Goal: Information Seeking & Learning: Learn about a topic

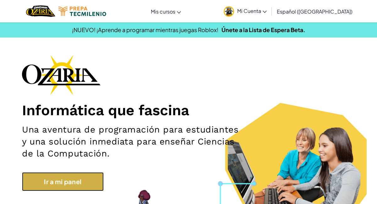
click at [85, 187] on link "Ir a mi panel" at bounding box center [63, 181] width 82 height 19
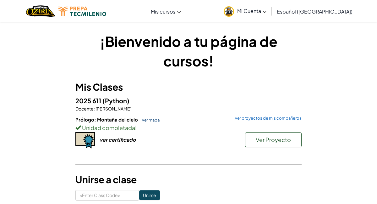
click at [145, 119] on link "ver mapa" at bounding box center [149, 119] width 21 height 5
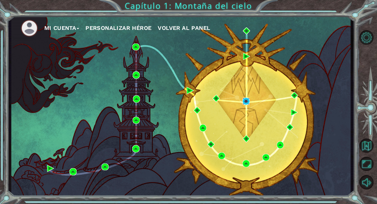
click at [247, 101] on img at bounding box center [246, 100] width 7 height 7
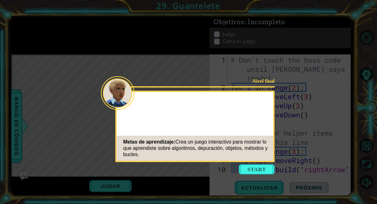
click at [261, 170] on button "Start" at bounding box center [257, 169] width 36 height 10
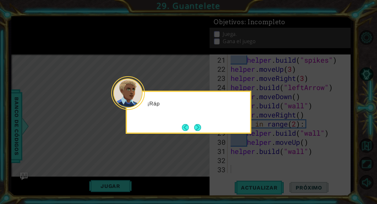
scroll to position [219, 0]
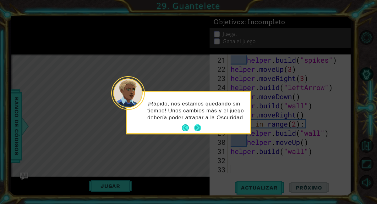
click at [197, 129] on button "Next" at bounding box center [197, 127] width 7 height 7
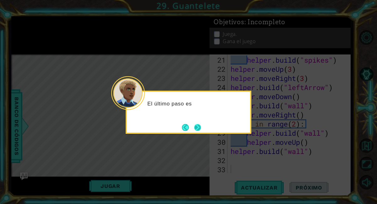
click at [197, 129] on button "Next" at bounding box center [197, 127] width 7 height 7
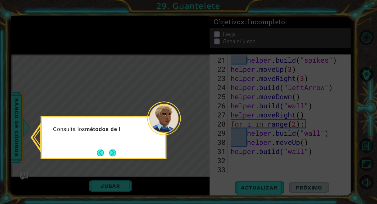
click at [118, 154] on div "Consulta los métodos de l" at bounding box center [104, 137] width 126 height 43
click at [118, 154] on div "Consulta los métodos de los ayud" at bounding box center [104, 137] width 126 height 43
click at [118, 154] on div "Consulta los métodos de los ayudantes en el banco" at bounding box center [104, 137] width 126 height 43
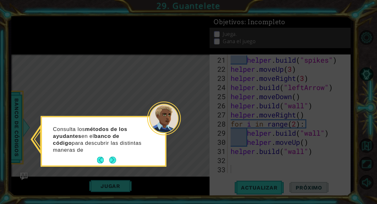
click at [115, 152] on p "Consulta los métodos de los ayudantes en el banco de código para descubrir las …" at bounding box center [100, 139] width 94 height 28
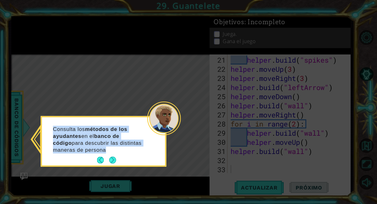
click at [115, 152] on p "Consulta los métodos de los ayudantes en el banco de código para descubrir las …" at bounding box center [100, 139] width 94 height 28
click at [113, 162] on button "Next" at bounding box center [112, 160] width 7 height 7
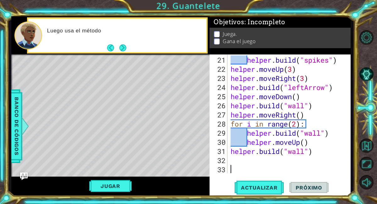
click at [113, 162] on div "Level Map" at bounding box center [156, 146] width 290 height 185
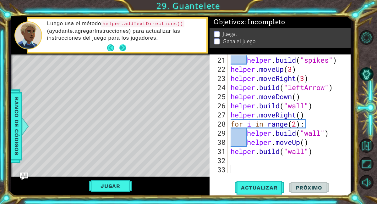
click at [122, 47] on button "Next" at bounding box center [122, 47] width 7 height 7
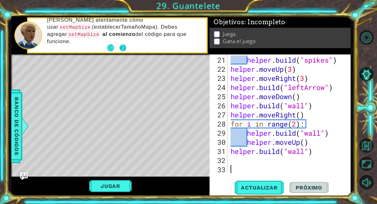
click at [124, 46] on button "Next" at bounding box center [122, 47] width 7 height 7
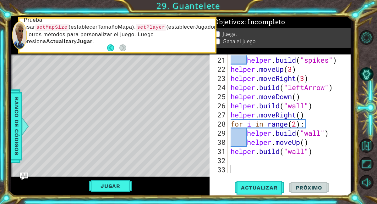
click at [236, 169] on div "helper . build ( "spikes" ) helper . moveUp ( 3 ) helper . moveRight ( 3 ) help…" at bounding box center [290, 123] width 123 height 137
click at [235, 162] on div "helper . build ( "spikes" ) helper . moveUp ( 3 ) helper . moveRight ( 3 ) help…" at bounding box center [290, 123] width 123 height 137
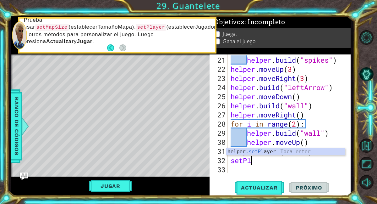
scroll to position [0, 1]
click at [243, 154] on div "helper. setPla yer Toca enter" at bounding box center [285, 159] width 119 height 23
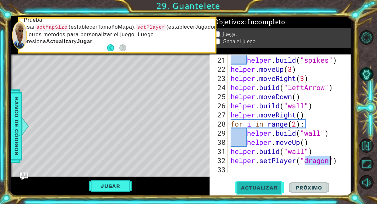
type textarea "helper.setPlayer("dragon")"
click at [264, 185] on span "Actualizar" at bounding box center [259, 187] width 49 height 6
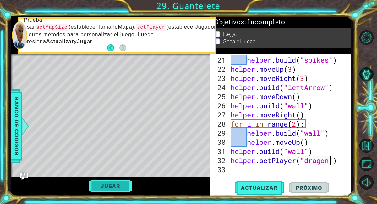
click at [116, 189] on button "Jugar" at bounding box center [110, 186] width 42 height 12
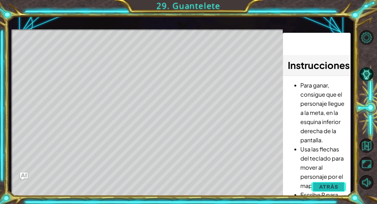
click at [339, 189] on button "Atrás" at bounding box center [328, 186] width 35 height 13
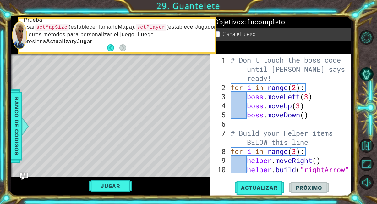
scroll to position [0, 0]
click at [110, 185] on button "Jugar" at bounding box center [110, 186] width 42 height 12
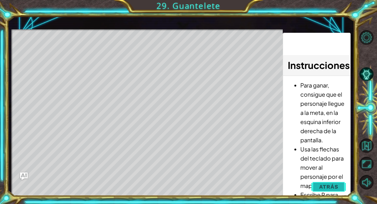
click at [330, 185] on span "Atrás" at bounding box center [328, 186] width 19 height 6
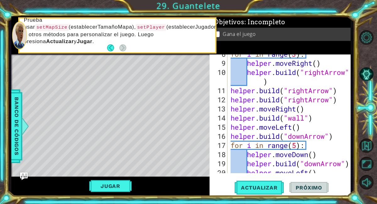
scroll to position [219, 0]
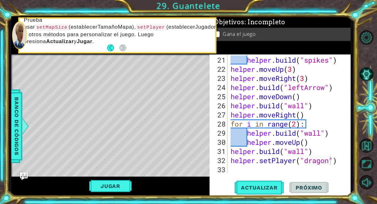
click at [241, 163] on div "helper . build ( "spikes" ) helper . moveUp ( 3 ) helper . moveRight ( 3 ) help…" at bounding box center [290, 123] width 123 height 137
click at [239, 168] on div "helper . build ( "spikes" ) helper . moveUp ( 3 ) helper . moveRight ( 3 ) help…" at bounding box center [290, 123] width 123 height 137
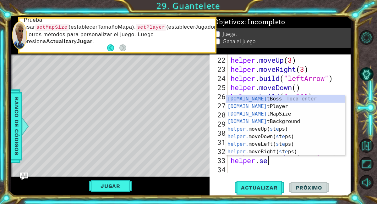
scroll to position [0, 2]
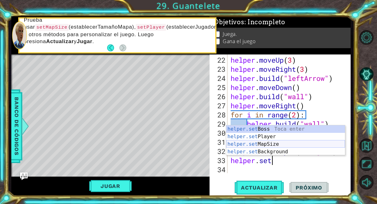
click at [252, 145] on div "helper.set Boss Toca enter helper.set Player Toca enter helper.set MapSize Toca…" at bounding box center [285, 147] width 119 height 45
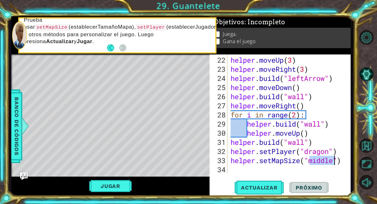
scroll to position [237, 0]
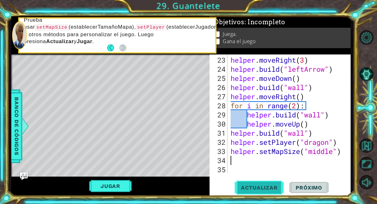
type textarea "helper.setMapSize("middle")"
click at [248, 186] on span "Actualizar" at bounding box center [259, 187] width 49 height 6
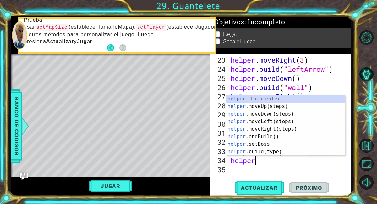
scroll to position [0, 1]
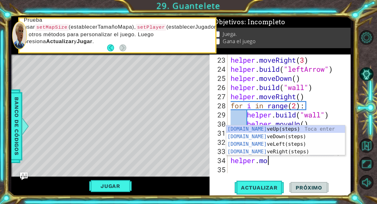
type textarea "helper.move"
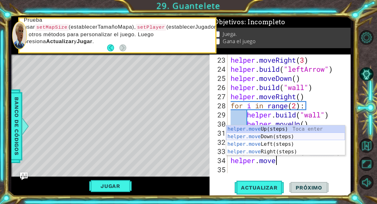
click at [280, 138] on div "helper.move Up(steps) Toca enter helper.move Down(steps) Toca enter helper.move…" at bounding box center [285, 147] width 119 height 45
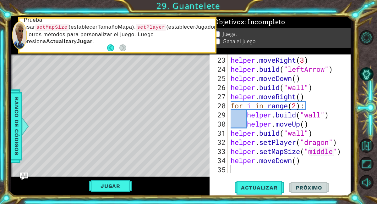
scroll to position [246, 0]
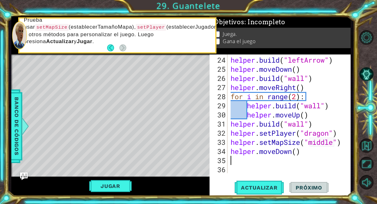
click at [297, 152] on div "helper . build ( "leftArrow" ) helper . moveDown ( ) helper . build ( "wall" ) …" at bounding box center [290, 123] width 123 height 137
type textarea "helper.moveDown(2)"
click at [258, 159] on div "helper . build ( "leftArrow" ) helper . moveDown ( ) helper . build ( "wall" ) …" at bounding box center [290, 123] width 123 height 137
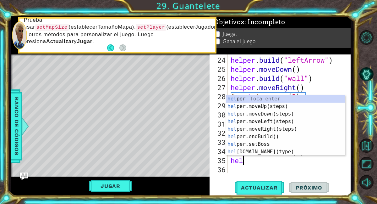
scroll to position [0, 0]
type textarea "helpe"
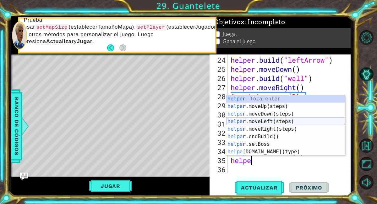
click at [269, 123] on div "helpe r Toca enter helpe r.moveUp(steps) Toca enter helpe r.moveDown(steps) Toc…" at bounding box center [285, 132] width 119 height 75
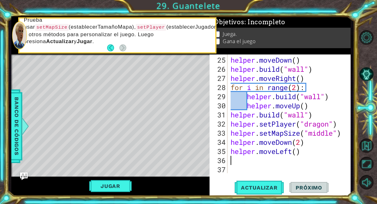
scroll to position [255, 0]
click at [298, 149] on div "helper . moveDown ( ) helper . build ( "wall" ) helper . moveRight ( ) for i in…" at bounding box center [290, 123] width 123 height 137
type textarea "helper.moveLeft(3)"
click at [237, 162] on div "helper . moveDown ( ) helper . build ( "wall" ) helper . moveRight ( ) for i in…" at bounding box center [290, 123] width 123 height 137
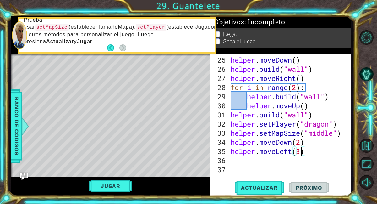
scroll to position [0, 0]
click at [301, 151] on div "helper . moveDown ( ) helper . build ( "wall" ) helper . moveRight ( ) for i in…" at bounding box center [290, 123] width 123 height 137
type textarea "helper.moveLeft(2)"
click at [257, 187] on span "Actualizar" at bounding box center [259, 187] width 49 height 6
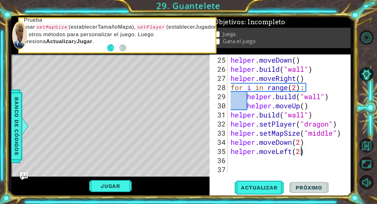
click at [260, 162] on div "helper . moveDown ( ) helper . build ( "wall" ) helper . moveRight ( ) for i in…" at bounding box center [290, 123] width 123 height 137
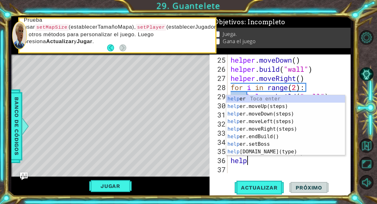
scroll to position [0, 1]
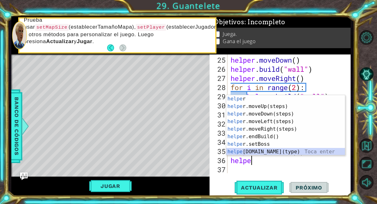
click at [262, 152] on div "helpe r Toca enter helpe r.moveUp(steps) Toca enter helpe r.moveDown(steps) Toc…" at bounding box center [285, 132] width 119 height 75
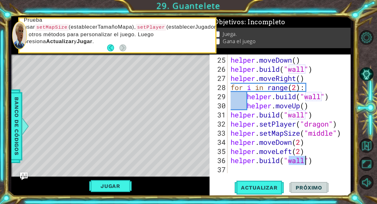
scroll to position [0, 3]
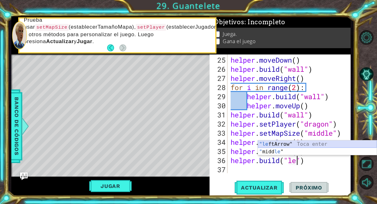
click at [294, 143] on div ""le ftArrow" Toca enter " midd le " Toca enter" at bounding box center [317, 155] width 119 height 30
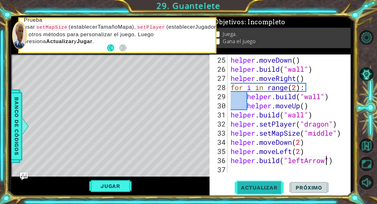
type textarea "[DOMAIN_NAME]("leftArrow")"
click at [253, 184] on button "Actualizar" at bounding box center [259, 187] width 49 height 14
click at [242, 172] on div "helper . moveDown ( ) helper . build ( "wall" ) helper . moveRight ( ) for i in…" at bounding box center [290, 123] width 123 height 137
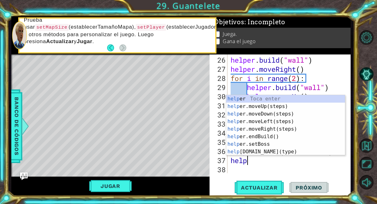
scroll to position [0, 1]
type textarea "helpe"
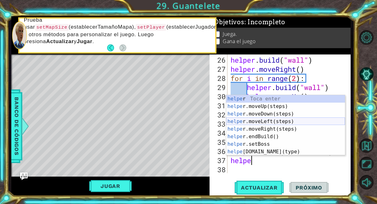
click at [274, 119] on div "helpe r Toca enter helpe r.moveUp(steps) Toca enter helpe r.moveDown(steps) Toc…" at bounding box center [285, 132] width 119 height 75
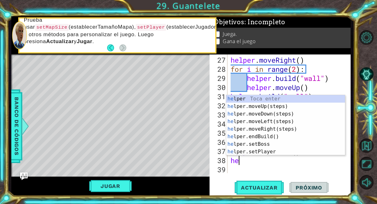
scroll to position [0, 0]
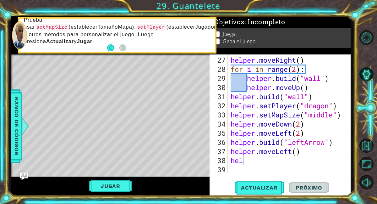
click at [293, 177] on div "hel 27 28 29 30 31 32 33 34 35 36 37 38 39 helper . moveRight ( ) for i in rang…" at bounding box center [280, 124] width 141 height 141
click at [261, 187] on span "Actualizar" at bounding box center [259, 187] width 49 height 6
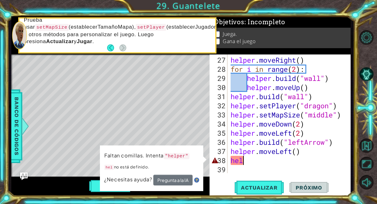
click at [270, 160] on div "helper . moveRight ( ) for i in range ( 2 ) : helper . build ( "wall" ) helper …" at bounding box center [290, 123] width 123 height 137
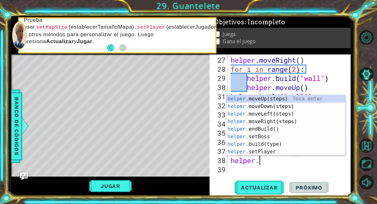
scroll to position [0, 1]
type textarea "helper.m"
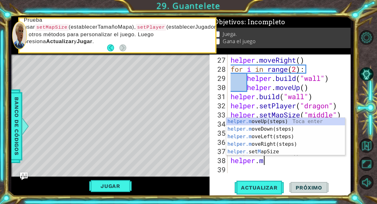
scroll to position [0, 1]
click at [267, 129] on div "helper.m oveUp(steps) Toca enter helper.m oveDown(steps) Toca enter helper.m ov…" at bounding box center [285, 144] width 119 height 53
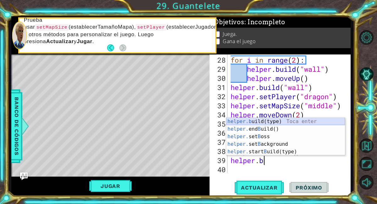
click at [267, 124] on div "helper.b uild(type) Toca enter helper. end B uild() Toca enter helper. set B os…" at bounding box center [285, 144] width 119 height 53
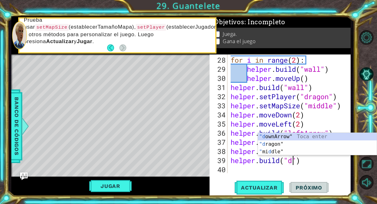
scroll to position [0, 3]
click at [292, 135] on div ""d ownArrow" Toca enter "d ragon" Toca enter " mi d dle" Toca enter" at bounding box center [317, 152] width 119 height 38
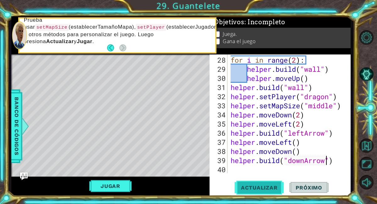
type textarea "[DOMAIN_NAME]("downArrow")"
click at [262, 185] on span "Actualizar" at bounding box center [259, 187] width 49 height 6
click at [280, 170] on div "for i in range ( 2 ) : helper . build ( "wall" ) helper . moveUp ( ) helper . b…" at bounding box center [290, 123] width 123 height 137
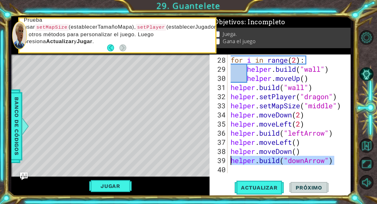
drag, startPoint x: 336, startPoint y: 160, endPoint x: 226, endPoint y: 157, distance: 109.7
click at [226, 157] on div "28 29 30 31 32 33 34 35 36 37 38 39 40 for i in range ( 2 ) : helper . build ( …" at bounding box center [280, 113] width 140 height 118
type textarea "[DOMAIN_NAME]("downArrow")"
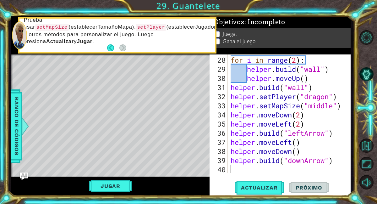
click at [235, 171] on div "for i in range ( 2 ) : helper . build ( "wall" ) helper . moveUp ( ) helper . b…" at bounding box center [290, 123] width 123 height 137
paste textarea "[DOMAIN_NAME]("downArrow")"
type textarea "[DOMAIN_NAME]("downArrow")"
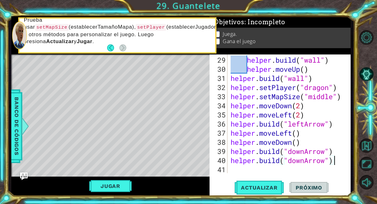
scroll to position [292, 0]
click at [255, 183] on button "Actualizar" at bounding box center [259, 187] width 49 height 14
click at [260, 187] on span "Actualizar" at bounding box center [259, 187] width 49 height 6
click at [249, 191] on button "Actualizar" at bounding box center [259, 187] width 49 height 14
click at [340, 160] on div "helper . build ( "wall" ) helper . moveUp ( ) helper . build ( "wall" ) helper …" at bounding box center [290, 123] width 123 height 137
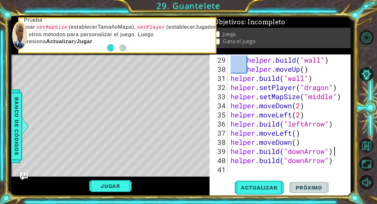
click at [338, 154] on div "helper . build ( "wall" ) helper . moveUp ( ) helper . build ( "wall" ) helper …" at bounding box center [290, 123] width 123 height 137
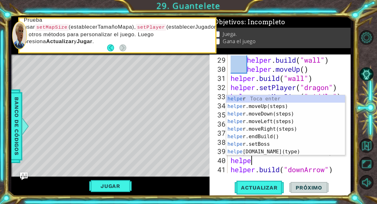
scroll to position [0, 1]
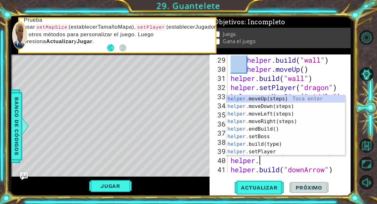
type textarea "helper.m"
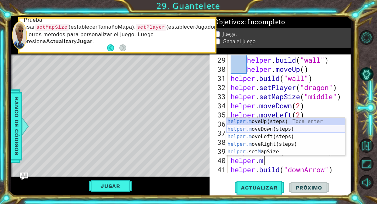
click at [264, 128] on div "helper.m oveUp(steps) Toca enter helper.m oveDown(steps) Toca enter helper.m ov…" at bounding box center [285, 144] width 119 height 53
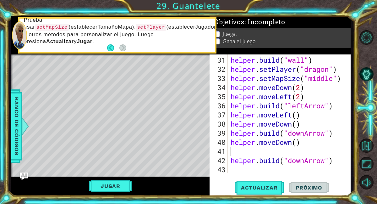
scroll to position [301, 0]
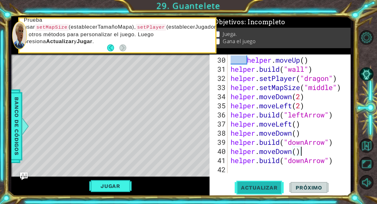
type textarea "helper.moveDown()"
click at [259, 187] on span "Actualizar" at bounding box center [259, 187] width 49 height 6
click at [244, 168] on div "helper . moveUp ( ) helper . build ( "wall" ) helper . setPlayer ( "dragon" ) h…" at bounding box center [290, 123] width 123 height 137
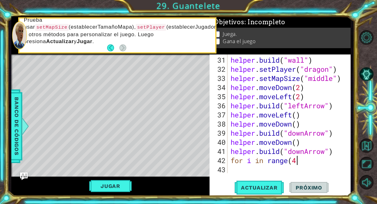
scroll to position [0, 3]
type textarea "for i in range(4):"
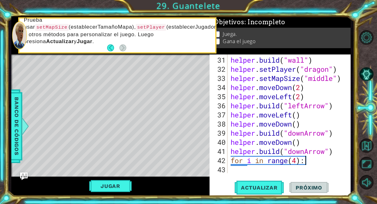
scroll to position [319, 0]
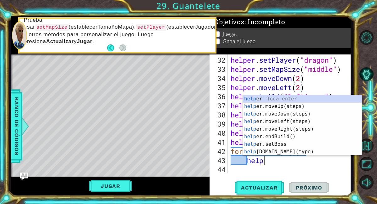
type textarea "helper"
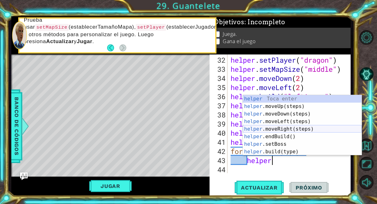
click at [269, 126] on div "helper Toca enter helper .moveUp(steps) Toca enter helper .moveDown(steps) Toca…" at bounding box center [302, 132] width 119 height 75
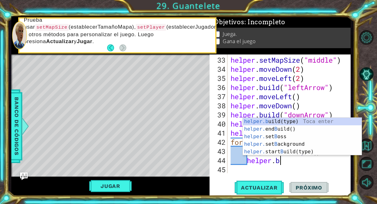
scroll to position [0, 2]
click at [281, 122] on div "helper.b uild(type) Toca enter helper. end B uild() Toca enter helper. set B os…" at bounding box center [302, 144] width 119 height 53
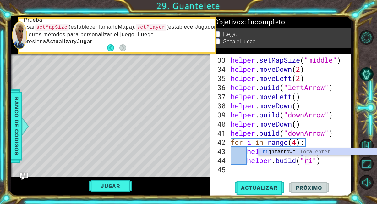
scroll to position [0, 3]
click at [288, 148] on div ""ri ghtArrow" Toca enter" at bounding box center [317, 159] width 119 height 23
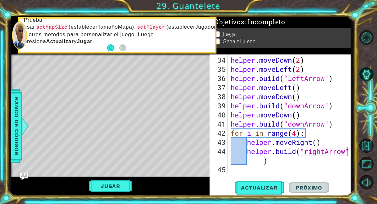
scroll to position [337, 0]
type textarea "[DOMAIN_NAME]("rightArrow")"
click at [262, 188] on span "Actualizar" at bounding box center [259, 187] width 49 height 6
click at [116, 189] on button "Jugar" at bounding box center [110, 186] width 42 height 12
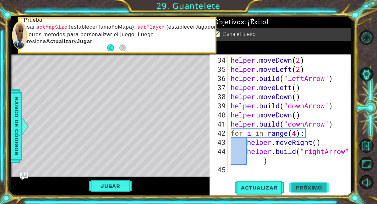
click at [295, 186] on span "Próximo" at bounding box center [308, 187] width 39 height 6
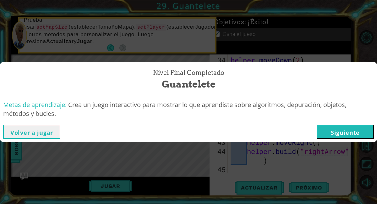
click at [324, 138] on button "Siguiente" at bounding box center [345, 131] width 57 height 14
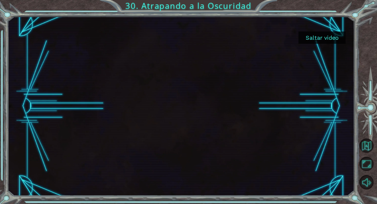
click at [326, 44] on div at bounding box center [181, 105] width 319 height 179
click at [323, 41] on button "Saltar video" at bounding box center [322, 37] width 47 height 12
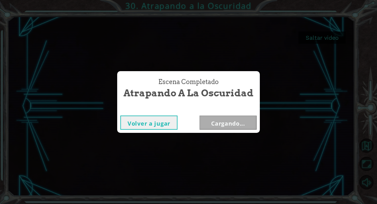
click at [323, 41] on div "Escena Completado Atrapando a la Oscuridad Volver a jugar Cargando..." at bounding box center [188, 102] width 377 height 204
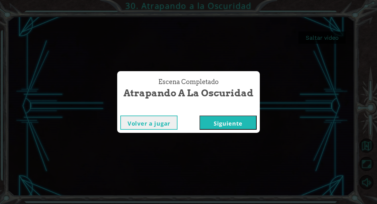
click at [235, 127] on button "Siguiente" at bounding box center [228, 122] width 57 height 14
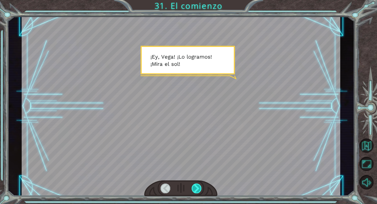
click at [200, 188] on div at bounding box center [197, 188] width 10 height 10
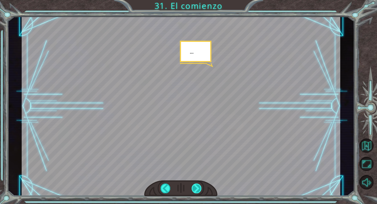
click at [200, 188] on div at bounding box center [197, 188] width 10 height 10
click at [196, 187] on div at bounding box center [197, 188] width 10 height 10
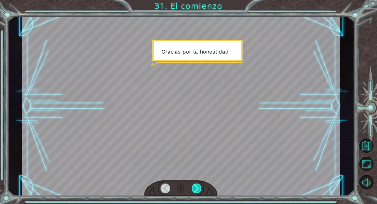
click at [196, 187] on div at bounding box center [197, 188] width 10 height 10
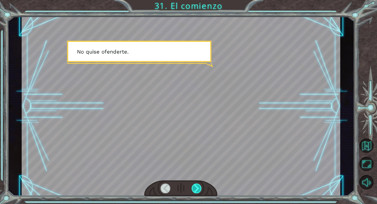
click at [196, 187] on div at bounding box center [197, 188] width 10 height 10
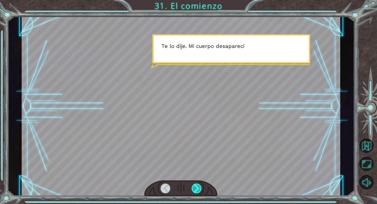
click at [196, 187] on div at bounding box center [197, 188] width 10 height 10
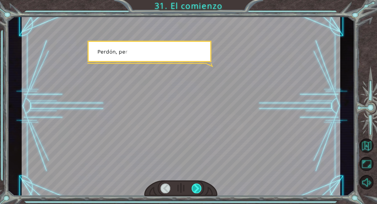
click at [196, 187] on div at bounding box center [197, 188] width 10 height 10
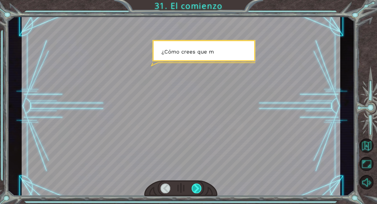
click at [196, 187] on div at bounding box center [197, 188] width 10 height 10
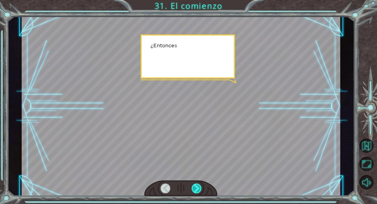
click at [196, 187] on div at bounding box center [197, 188] width 10 height 10
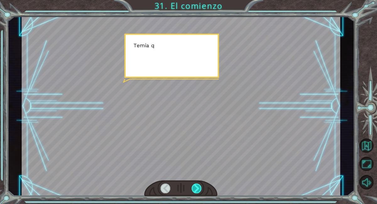
click at [196, 187] on div at bounding box center [197, 188] width 10 height 10
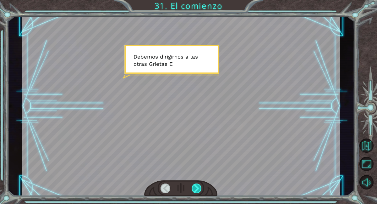
click at [196, 187] on div at bounding box center [197, 188] width 10 height 10
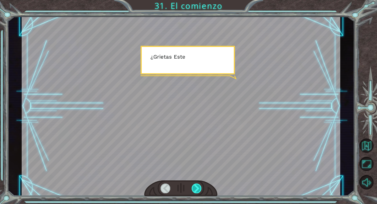
click at [196, 187] on div at bounding box center [197, 188] width 10 height 10
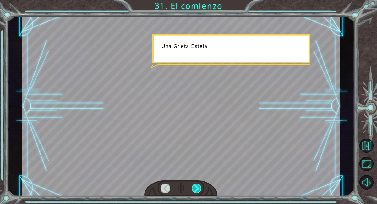
click at [196, 187] on div at bounding box center [197, 188] width 10 height 10
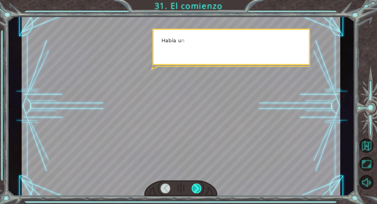
click at [196, 187] on div at bounding box center [197, 188] width 10 height 10
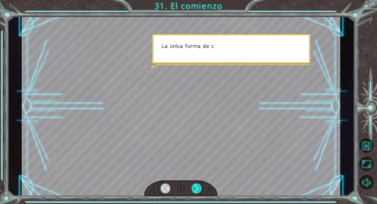
click at [196, 187] on div at bounding box center [197, 188] width 10 height 10
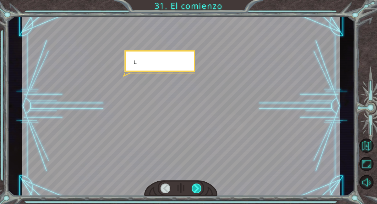
click at [196, 187] on div at bounding box center [197, 188] width 10 height 10
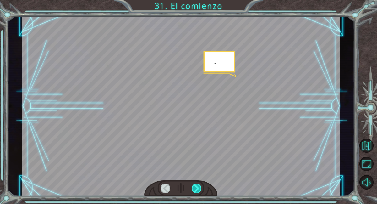
click at [196, 187] on div at bounding box center [197, 188] width 10 height 10
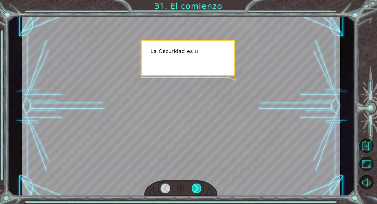
click at [196, 187] on div at bounding box center [197, 188] width 10 height 10
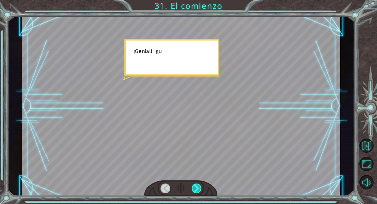
click at [196, 187] on div at bounding box center [197, 188] width 10 height 10
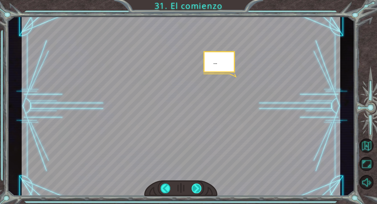
click at [196, 187] on div at bounding box center [197, 188] width 10 height 10
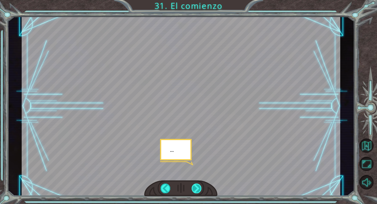
click at [196, 187] on div at bounding box center [197, 188] width 10 height 10
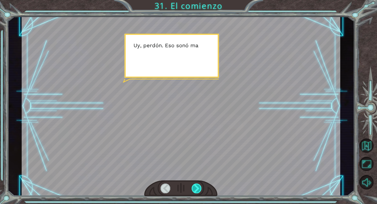
click at [196, 187] on div at bounding box center [197, 188] width 10 height 10
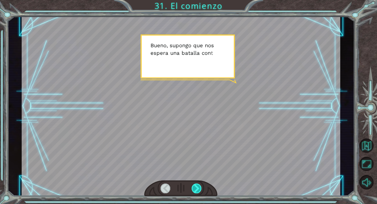
click at [196, 187] on div at bounding box center [197, 188] width 10 height 10
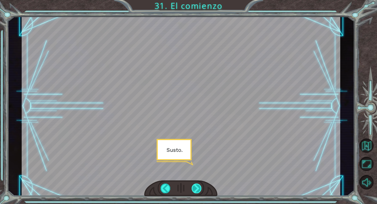
click at [196, 187] on div at bounding box center [197, 188] width 10 height 10
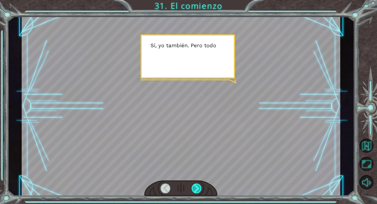
click at [196, 187] on div at bounding box center [197, 188] width 10 height 10
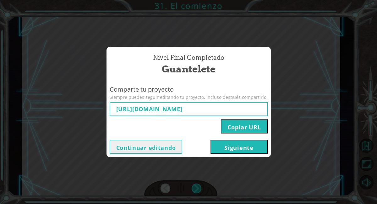
type input "[URL][DOMAIN_NAME]"
click at [228, 150] on button "Siguiente" at bounding box center [239, 147] width 57 height 14
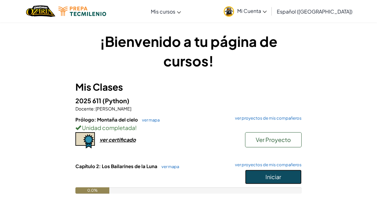
click at [272, 175] on span "Iniciar" at bounding box center [274, 176] width 16 height 7
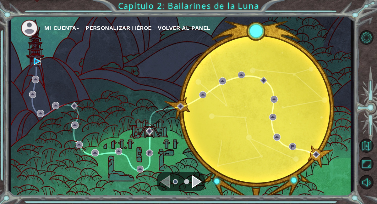
click at [36, 60] on img at bounding box center [37, 61] width 7 height 7
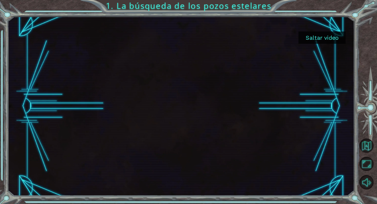
click at [318, 35] on button "Saltar video" at bounding box center [322, 37] width 47 height 12
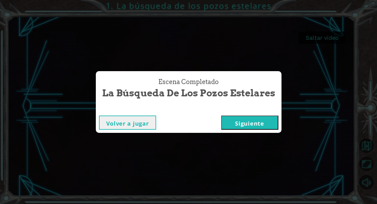
click at [252, 128] on button "Siguiente" at bounding box center [249, 122] width 57 height 14
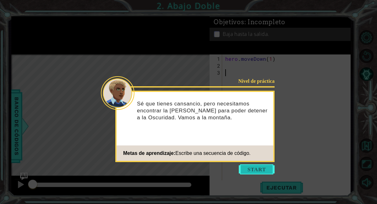
click at [253, 170] on button "Start" at bounding box center [257, 169] width 36 height 10
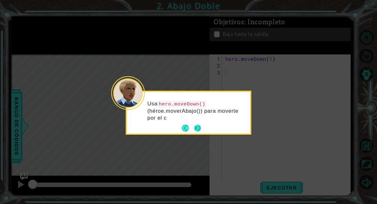
click at [201, 129] on button "Next" at bounding box center [197, 127] width 7 height 7
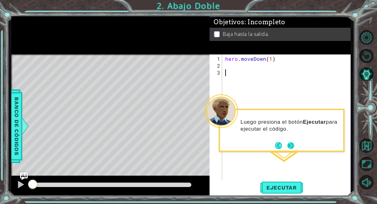
click at [289, 141] on footer at bounding box center [284, 144] width 19 height 9
click at [290, 146] on button "Next" at bounding box center [290, 145] width 7 height 7
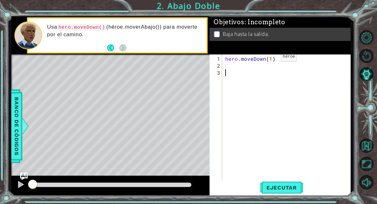
click at [270, 59] on div "hero . moveDown ( 1 )" at bounding box center [288, 127] width 129 height 145
type textarea "hero.moveDown(2)"
click at [275, 186] on span "Ejecutar" at bounding box center [281, 187] width 43 height 6
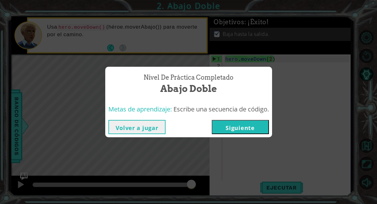
click at [230, 123] on button "Siguiente" at bounding box center [240, 127] width 57 height 14
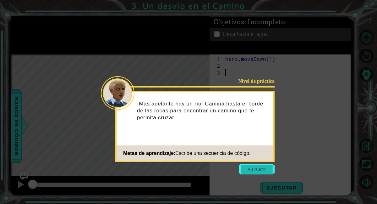
click at [249, 171] on button "Start" at bounding box center [257, 169] width 36 height 10
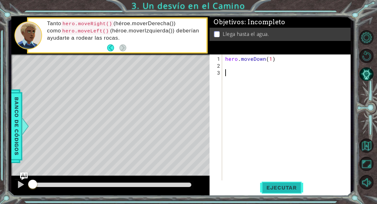
click at [284, 189] on span "Ejecutar" at bounding box center [281, 187] width 43 height 6
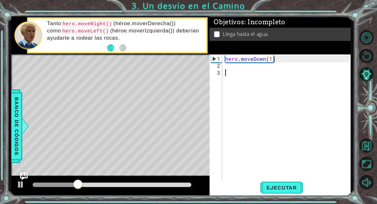
click at [236, 70] on div "hero . moveDown ( 1 )" at bounding box center [288, 127] width 129 height 145
click at [232, 66] on div "hero . moveDown ( 1 )" at bounding box center [288, 127] width 129 height 145
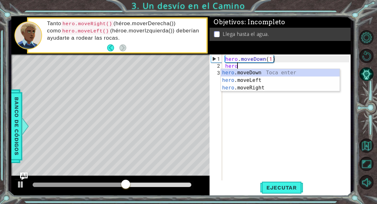
scroll to position [0, 0]
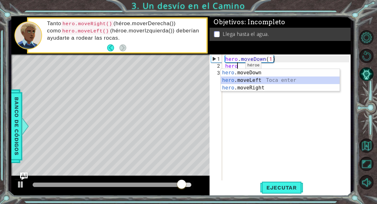
click at [247, 79] on div "hero .moveDown Toca enter hero .moveLeft Toca enter hero .moveRight Toca enter" at bounding box center [280, 88] width 119 height 38
type textarea "hero.moveLeft(1)"
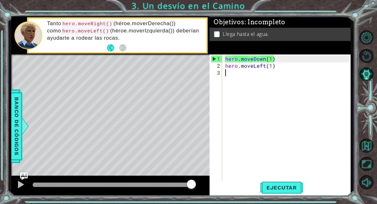
click at [248, 74] on div "hero . moveDown ( 1 ) hero . moveLeft ( 1 )" at bounding box center [288, 127] width 129 height 145
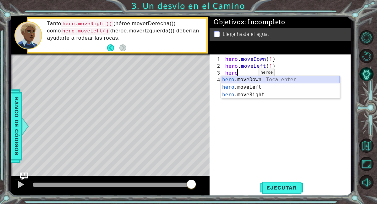
click at [244, 79] on div "hero .moveDown Toca enter hero .moveLeft Toca enter hero .moveRight Toca enter" at bounding box center [280, 95] width 119 height 38
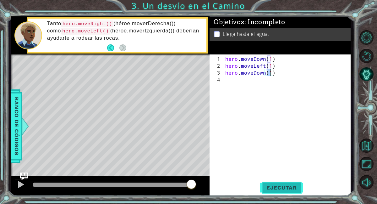
type textarea "hero.moveDown(1)"
click at [277, 191] on button "Ejecutar" at bounding box center [281, 187] width 43 height 14
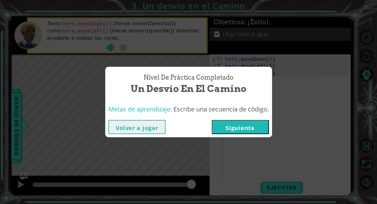
click at [239, 129] on button "Siguiente" at bounding box center [240, 127] width 57 height 14
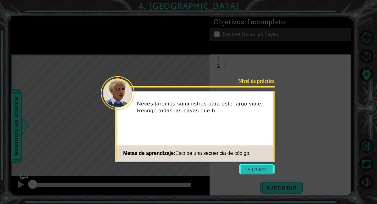
click at [256, 168] on button "Start" at bounding box center [257, 169] width 36 height 10
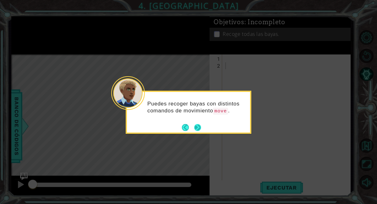
click at [200, 127] on button "Next" at bounding box center [197, 127] width 7 height 7
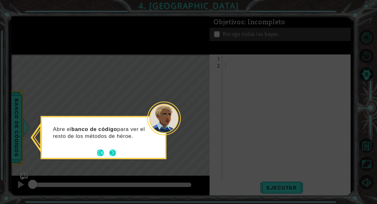
click at [113, 152] on button "Next" at bounding box center [112, 152] width 7 height 7
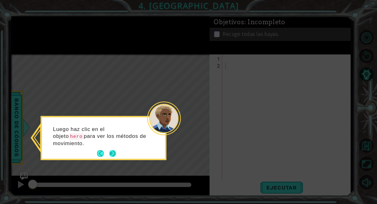
click at [114, 152] on button "Next" at bounding box center [112, 153] width 7 height 7
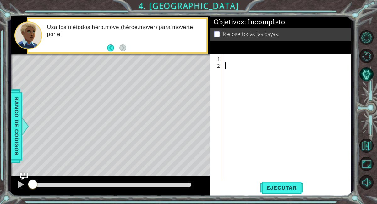
click at [229, 61] on div at bounding box center [288, 127] width 129 height 145
type textarea "j"
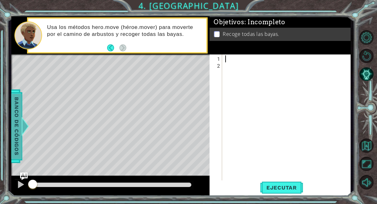
click at [15, 129] on span "Banco de códigos" at bounding box center [17, 125] width 10 height 65
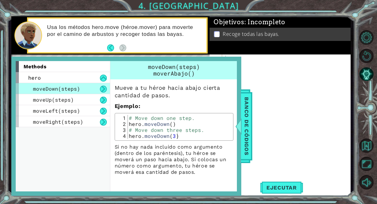
click at [80, 91] on div "moveDown(steps)" at bounding box center [63, 88] width 94 height 11
click at [105, 91] on button at bounding box center [103, 88] width 7 height 7
click at [103, 90] on button at bounding box center [103, 88] width 7 height 7
click at [85, 109] on div "moveLeft(steps)" at bounding box center [63, 110] width 94 height 11
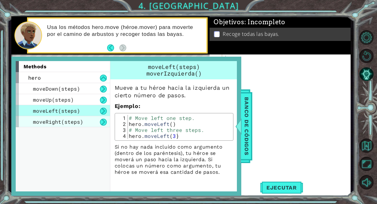
click at [92, 126] on div "moveRight(steps)" at bounding box center [63, 121] width 94 height 11
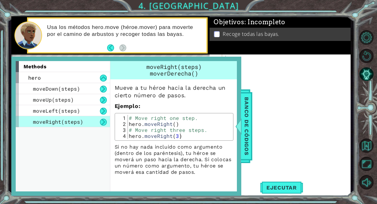
click at [257, 92] on div at bounding box center [288, 127] width 129 height 145
click at [245, 116] on span "Banco de códigos" at bounding box center [247, 125] width 10 height 65
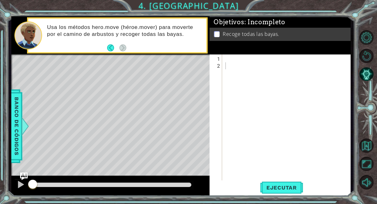
click at [226, 57] on div at bounding box center [288, 127] width 129 height 145
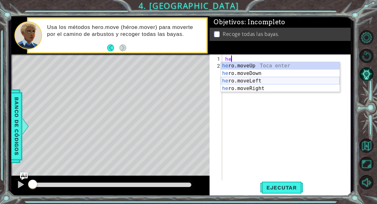
click at [258, 80] on div "he ro.moveUp Toca enter he ro.moveDown Toca enter he ro.moveLeft Toca enter he …" at bounding box center [280, 84] width 119 height 45
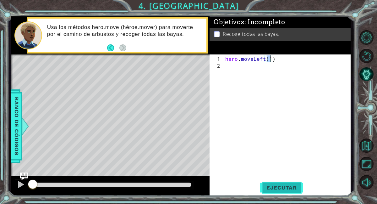
click at [266, 184] on span "Ejecutar" at bounding box center [281, 187] width 43 height 6
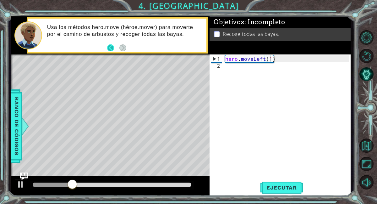
click at [111, 47] on button "Back" at bounding box center [113, 47] width 12 height 7
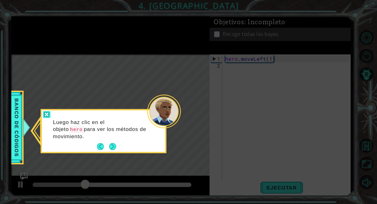
click at [50, 116] on div at bounding box center [47, 114] width 8 height 7
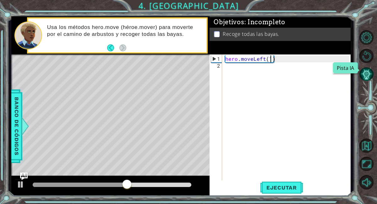
click at [364, 73] on button "Pista IA" at bounding box center [367, 74] width 14 height 14
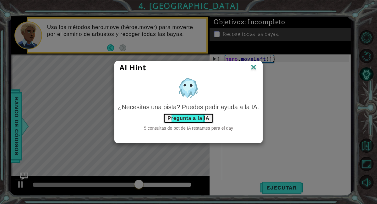
click at [196, 118] on button "Pregunta a la IA" at bounding box center [188, 118] width 50 height 10
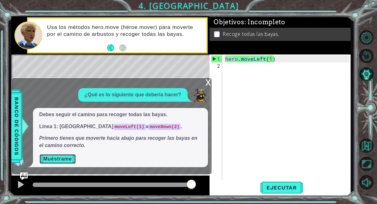
click at [64, 160] on button "Muéstrame" at bounding box center [57, 159] width 37 height 10
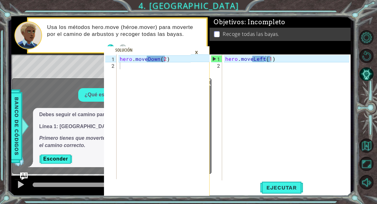
click at [198, 51] on div "×" at bounding box center [197, 52] width 10 height 11
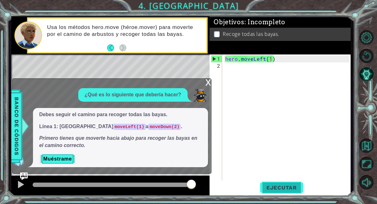
click at [262, 188] on span "Ejecutar" at bounding box center [281, 187] width 43 height 6
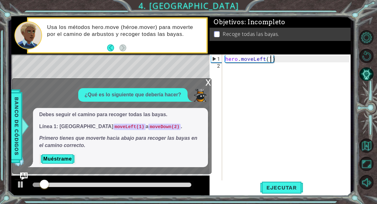
click at [209, 80] on div "x" at bounding box center [209, 82] width 6 height 6
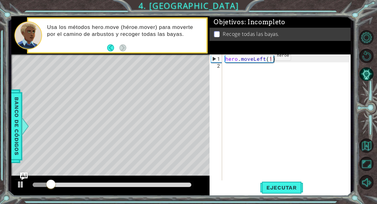
click at [264, 58] on div "hero . moveLeft ( 1 )" at bounding box center [288, 127] width 129 height 145
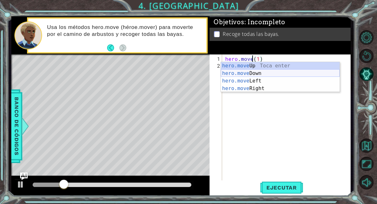
click at [274, 74] on div "hero.move Up Toca enter hero.move Down Toca enter hero.move Left Toca enter her…" at bounding box center [280, 84] width 119 height 45
type textarea "hero.moveDown(1)(1)"
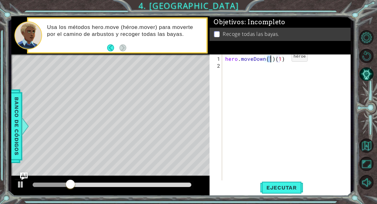
click at [283, 59] on div "hero . moveDown ( 1 ) ( 1 )" at bounding box center [288, 127] width 129 height 145
type textarea "hero.moveDown(1)(1)"
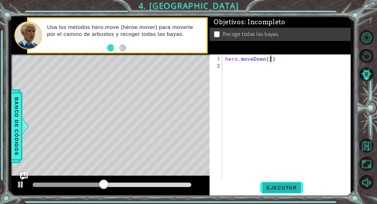
type textarea "hero.moveDown(2)"
click at [284, 189] on span "Ejecutar" at bounding box center [281, 187] width 43 height 6
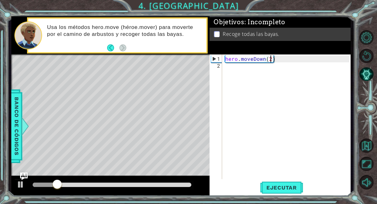
click at [233, 70] on div "hero . moveDown ( 2 )" at bounding box center [288, 124] width 129 height 138
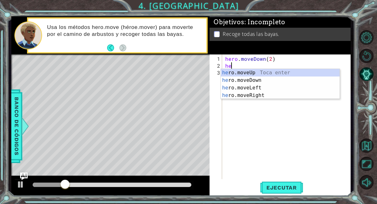
scroll to position [0, 0]
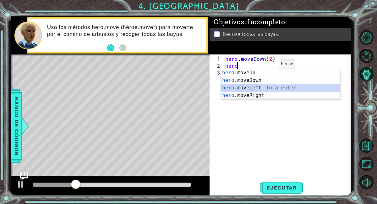
click at [264, 91] on div "hero .moveUp Toca enter hero .moveDown Toca enter hero .moveLeft Toca enter her…" at bounding box center [280, 91] width 119 height 45
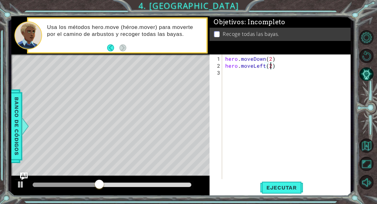
scroll to position [0, 3]
type textarea "hero.moveLeft(2)"
click at [274, 189] on span "Ejecutar" at bounding box center [281, 187] width 43 height 6
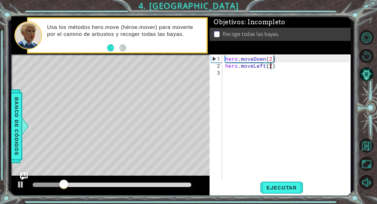
click at [244, 79] on div "hero . moveDown ( 2 ) hero . moveLeft ( 2 )" at bounding box center [288, 124] width 129 height 138
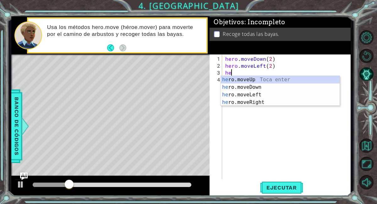
scroll to position [0, 0]
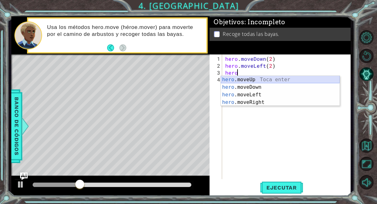
click at [264, 81] on div "hero .moveUp Toca enter hero .moveDown Toca enter hero .moveLeft Toca enter her…" at bounding box center [280, 98] width 119 height 45
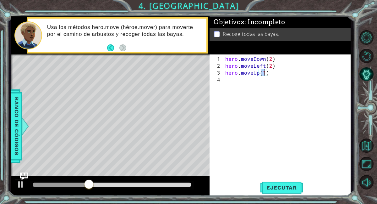
scroll to position [0, 2]
type textarea "hero.moveUp(2)"
click at [270, 191] on button "Ejecutar" at bounding box center [281, 187] width 43 height 14
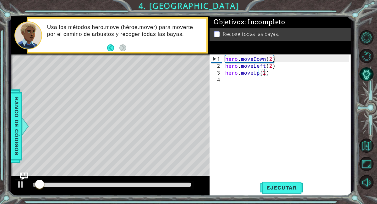
click at [255, 80] on div "hero . moveDown ( 2 ) hero . moveLeft ( 2 ) hero . moveUp ( 2 )" at bounding box center [288, 124] width 129 height 138
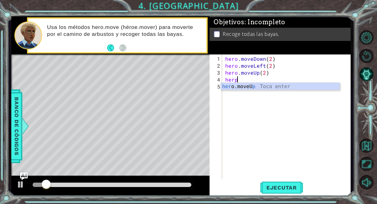
scroll to position [0, 0]
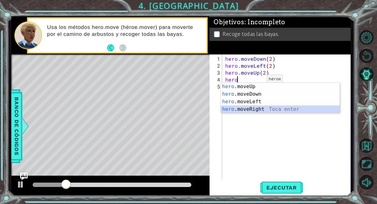
click at [262, 109] on div "hero .moveUp Toca enter hero .moveDown Toca enter hero .moveLeft Toca enter her…" at bounding box center [280, 105] width 119 height 45
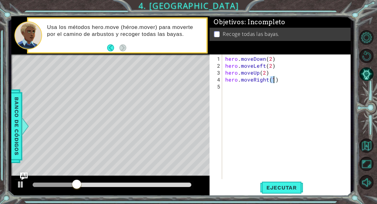
scroll to position [0, 3]
type textarea "hero.moveRight(2)"
click at [273, 193] on button "Ejecutar" at bounding box center [281, 187] width 43 height 14
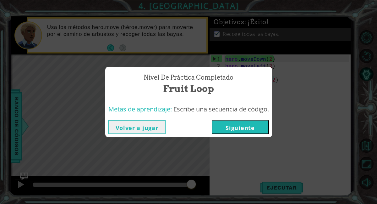
click at [258, 125] on button "Siguiente" at bounding box center [240, 127] width 57 height 14
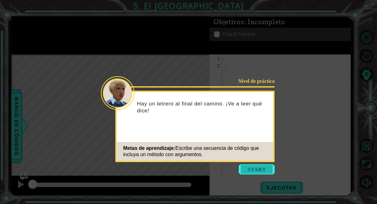
click at [257, 168] on button "Start" at bounding box center [257, 169] width 36 height 10
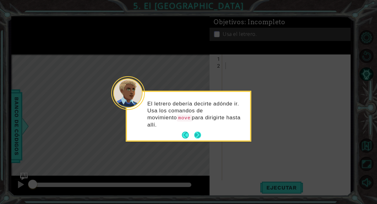
click at [200, 131] on button "Next" at bounding box center [197, 134] width 7 height 7
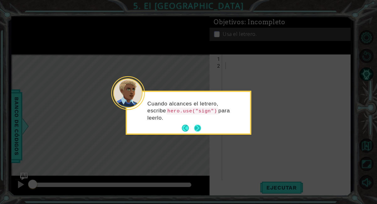
click at [199, 127] on button "Next" at bounding box center [197, 127] width 7 height 7
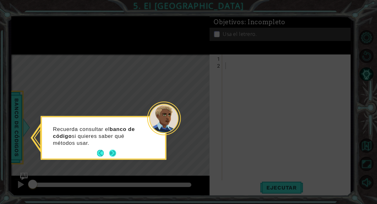
click at [114, 152] on button "Next" at bounding box center [112, 153] width 7 height 7
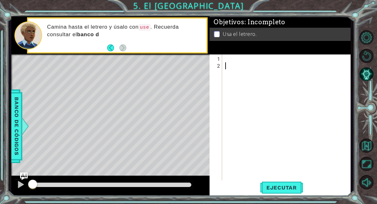
click at [241, 63] on div at bounding box center [288, 127] width 129 height 145
click at [239, 63] on div at bounding box center [288, 127] width 129 height 145
click at [233, 61] on div at bounding box center [288, 127] width 129 height 145
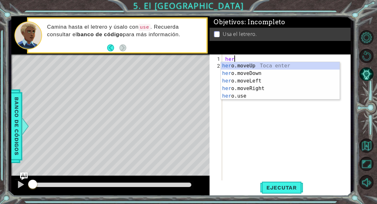
scroll to position [0, 0]
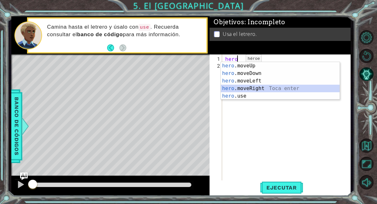
click at [245, 85] on div "hero .moveUp Toca enter hero .moveDown Toca enter hero .moveLeft Toca enter her…" at bounding box center [280, 88] width 119 height 53
type textarea "hero.moveRight(1)"
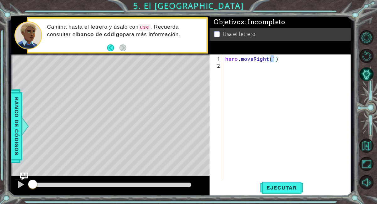
click at [247, 75] on div "hero . moveRight ( 1 )" at bounding box center [288, 127] width 129 height 145
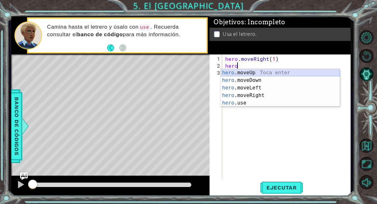
click at [262, 72] on div "hero .moveUp Toca enter hero .moveDown Toca enter hero .moveLeft Toca enter her…" at bounding box center [280, 95] width 119 height 53
type textarea "hero.moveUp(1)"
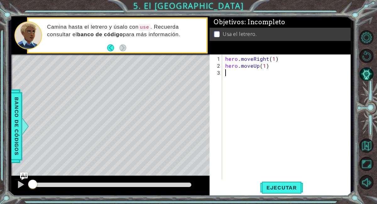
click at [250, 75] on div "hero . moveRight ( 1 ) hero . moveUp ( 1 )" at bounding box center [288, 124] width 129 height 138
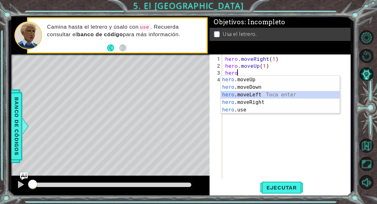
click at [259, 92] on div "hero .moveUp Toca enter hero .moveDown Toca enter hero .moveLeft Toca enter her…" at bounding box center [280, 102] width 119 height 53
type textarea "hero.moveLeft(1)"
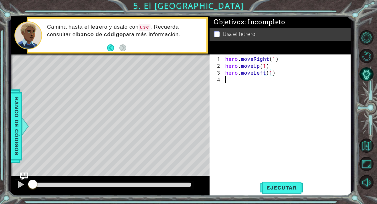
click at [240, 85] on div "hero . moveRight ( 1 ) hero . moveUp ( 1 ) hero . moveLeft ( 1 )" at bounding box center [288, 124] width 129 height 138
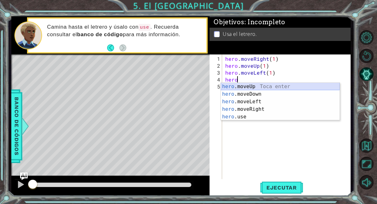
click at [266, 86] on div "hero .moveUp Toca enter hero .moveDown Toca enter hero .moveLeft Toca enter her…" at bounding box center [280, 109] width 119 height 53
type textarea "hero.moveUp(1)"
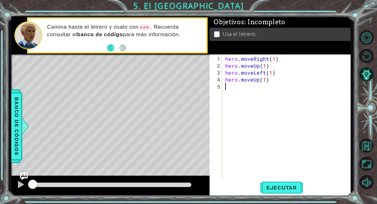
click at [242, 91] on div "hero . moveRight ( 1 ) hero . moveUp ( 1 ) hero . moveLeft ( 1 ) hero . moveUp …" at bounding box center [288, 124] width 129 height 138
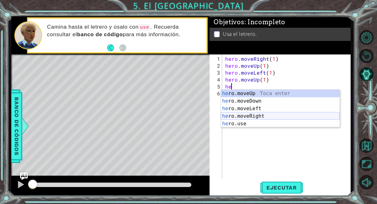
click at [255, 113] on div "he ro.moveUp Toca enter he ro.moveDown Toca enter he ro.moveLeft Toca enter he …" at bounding box center [280, 116] width 119 height 53
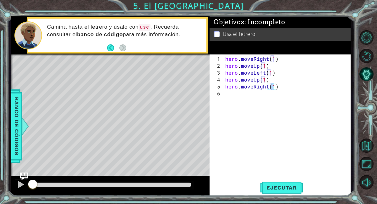
type textarea "hero.moveRight(2)"
click at [252, 93] on div "hero . moveRight ( 1 ) hero . moveUp ( 1 ) hero . moveLeft ( 1 ) hero . moveUp …" at bounding box center [288, 124] width 129 height 138
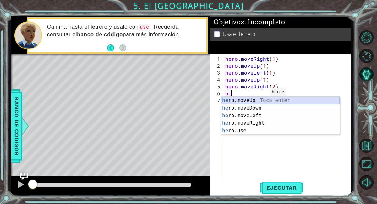
click at [259, 104] on div "he ro.moveUp Toca enter he ro.moveDown Toca enter he ro.moveLeft Toca enter he …" at bounding box center [280, 122] width 119 height 53
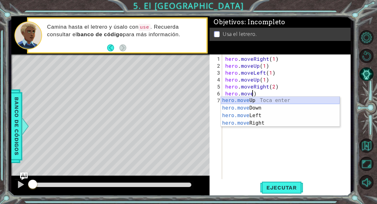
click at [261, 108] on div "hero.move Up Toca enter hero.move Down Toca enter hero.move Left Toca enter her…" at bounding box center [280, 118] width 119 height 45
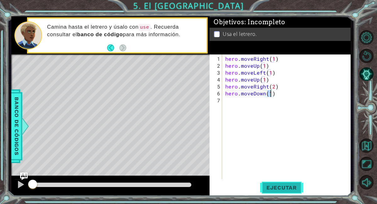
type textarea "hero.moveDown(1)"
click at [281, 188] on span "Ejecutar" at bounding box center [281, 187] width 43 height 6
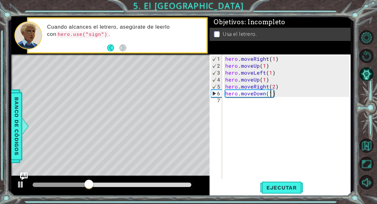
click at [226, 105] on div "hero . moveRight ( 1 ) hero . moveUp ( 1 ) hero . moveLeft ( 1 ) hero . moveUp …" at bounding box center [288, 124] width 129 height 138
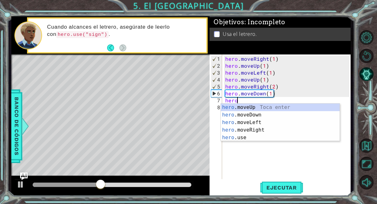
scroll to position [0, 0]
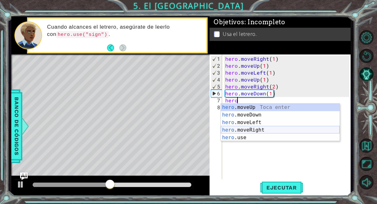
click at [231, 134] on div "hero .moveUp Toca enter hero .moveDown Toca enter hero .moveLeft Toca enter her…" at bounding box center [280, 129] width 119 height 53
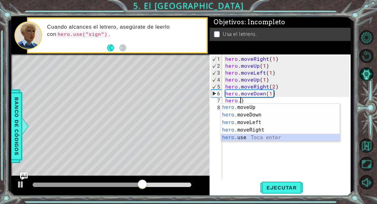
click at [284, 138] on div "hero. moveUp Toca enter hero. moveDown Toca enter hero. moveLeft Toca enter her…" at bounding box center [280, 129] width 119 height 53
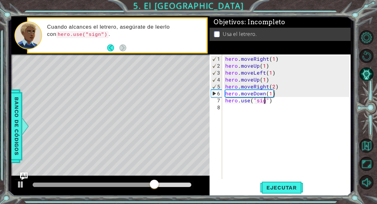
scroll to position [0, 3]
type textarea "hero.use("sign")"
click at [287, 184] on span "Ejecutar" at bounding box center [281, 187] width 43 height 6
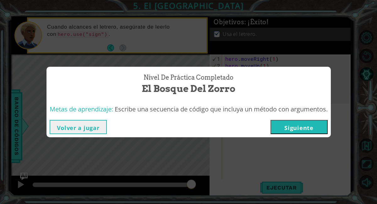
click at [296, 128] on button "Siguiente" at bounding box center [299, 127] width 57 height 14
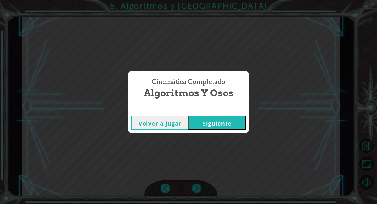
click at [236, 127] on button "Siguiente" at bounding box center [217, 122] width 57 height 14
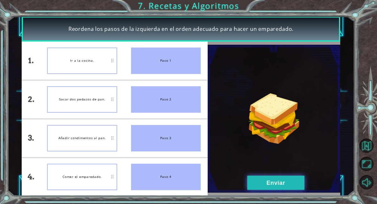
click at [279, 182] on button "Enviar" at bounding box center [275, 182] width 57 height 14
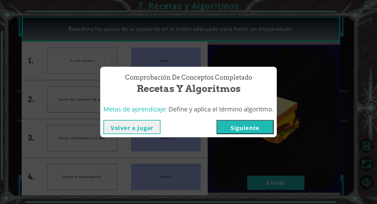
click at [263, 133] on button "Siguiente" at bounding box center [245, 127] width 57 height 14
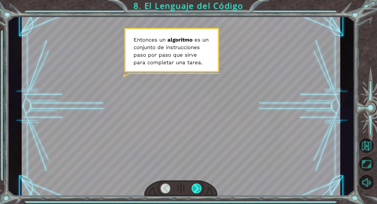
click at [198, 190] on div at bounding box center [197, 188] width 10 height 10
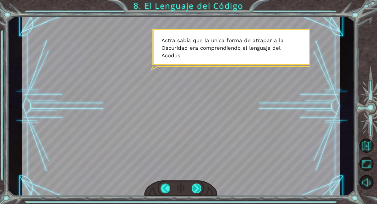
click at [197, 189] on div at bounding box center [197, 188] width 10 height 10
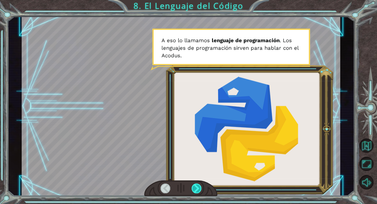
click at [197, 189] on div at bounding box center [197, 188] width 10 height 10
click at [196, 189] on div at bounding box center [197, 188] width 10 height 10
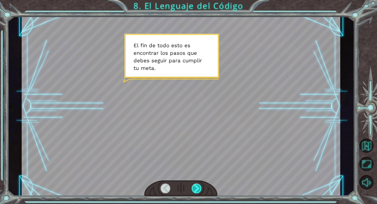
click at [197, 186] on div at bounding box center [197, 188] width 10 height 10
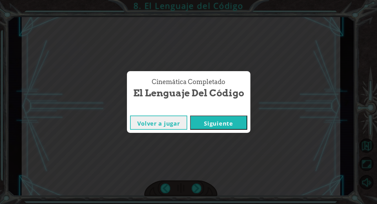
click at [232, 129] on button "Siguiente" at bounding box center [218, 122] width 57 height 14
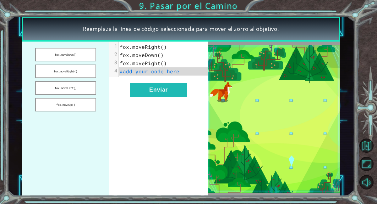
drag, startPoint x: 69, startPoint y: 56, endPoint x: 100, endPoint y: 66, distance: 32.0
click at [100, 66] on ul "[PERSON_NAME].moveDown() [PERSON_NAME].moveRight() [PERSON_NAME].moveLeft() [PE…" at bounding box center [66, 118] width 88 height 154
click at [84, 55] on button "fox.moveDown()" at bounding box center [65, 55] width 61 height 14
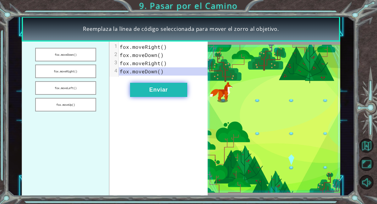
click at [165, 88] on button "Enviar" at bounding box center [158, 90] width 57 height 14
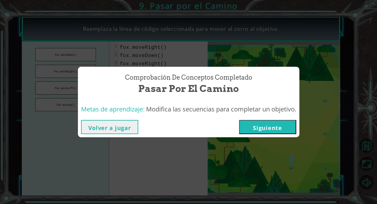
click at [278, 128] on button "Siguiente" at bounding box center [267, 127] width 57 height 14
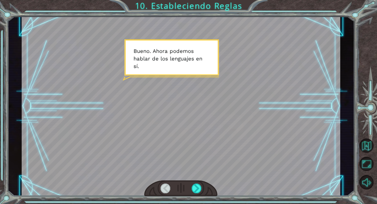
click at [195, 196] on div at bounding box center [180, 188] width 73 height 16
click at [195, 185] on div at bounding box center [197, 188] width 10 height 10
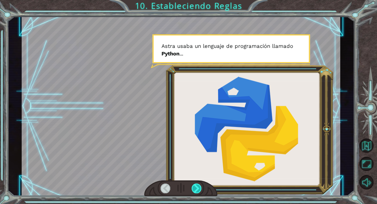
click at [197, 185] on div at bounding box center [197, 188] width 10 height 10
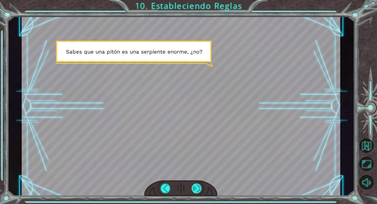
click at [197, 185] on div at bounding box center [197, 188] width 10 height 10
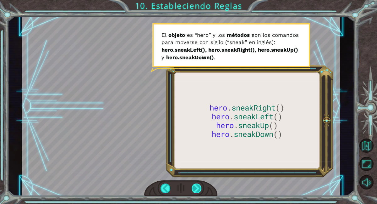
click at [198, 189] on div at bounding box center [197, 188] width 10 height 10
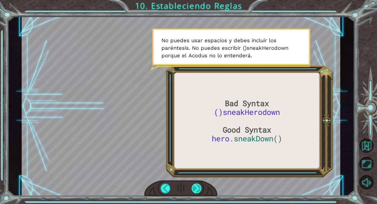
click at [200, 189] on div at bounding box center [197, 188] width 10 height 10
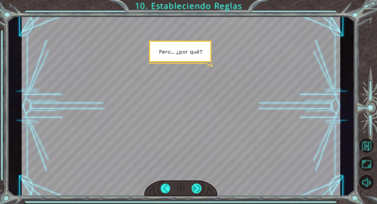
click at [198, 189] on div at bounding box center [197, 188] width 10 height 10
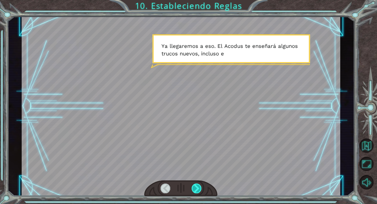
click at [198, 189] on div at bounding box center [197, 188] width 10 height 10
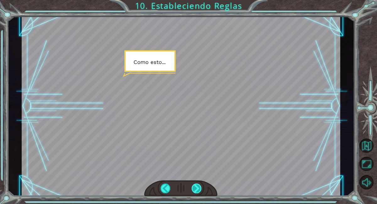
click at [198, 189] on div at bounding box center [197, 188] width 10 height 10
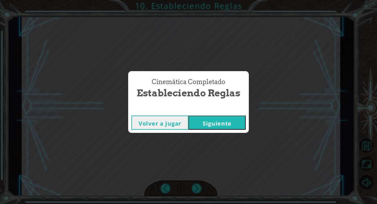
click at [207, 121] on button "Siguiente" at bounding box center [217, 122] width 57 height 14
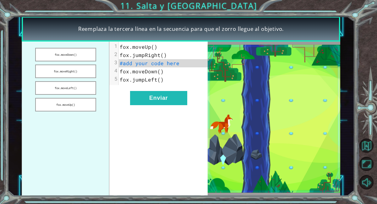
drag, startPoint x: 78, startPoint y: 89, endPoint x: 127, endPoint y: 65, distance: 55.0
click at [127, 65] on div "[PERSON_NAME].moveDown() [PERSON_NAME].moveRight() [PERSON_NAME].moveLeft() [PE…" at bounding box center [115, 118] width 186 height 154
click at [88, 55] on button "fox.moveDown()" at bounding box center [65, 55] width 61 height 14
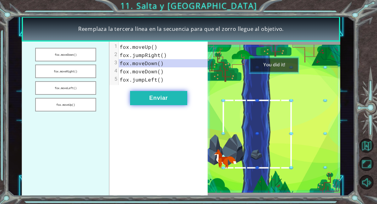
click at [163, 99] on button "Enviar" at bounding box center [158, 98] width 57 height 14
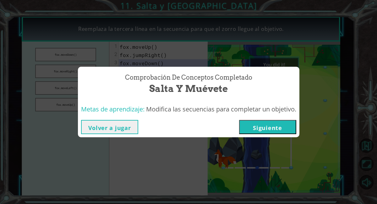
click at [274, 130] on button "Siguiente" at bounding box center [267, 127] width 57 height 14
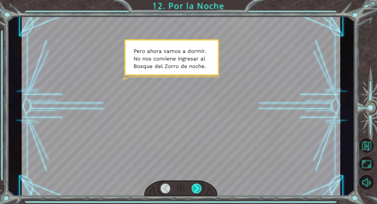
click at [195, 188] on div at bounding box center [197, 188] width 10 height 10
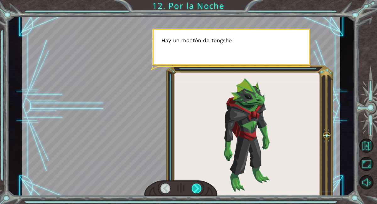
click at [195, 188] on div at bounding box center [197, 188] width 10 height 10
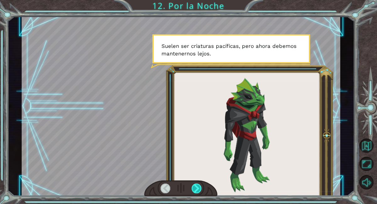
click at [195, 188] on div at bounding box center [197, 188] width 10 height 10
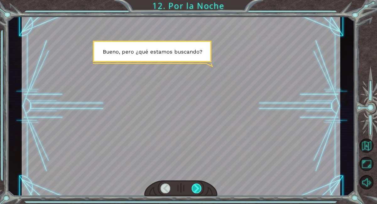
click at [194, 189] on div at bounding box center [197, 188] width 10 height 10
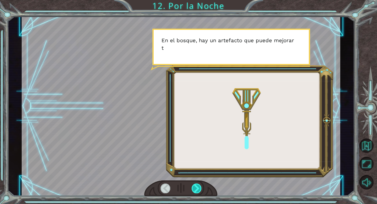
click at [194, 189] on div at bounding box center [197, 188] width 10 height 10
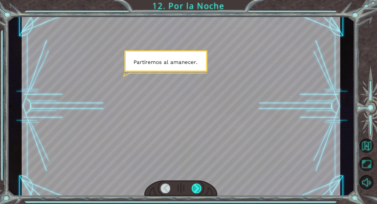
click at [193, 189] on div at bounding box center [197, 188] width 10 height 10
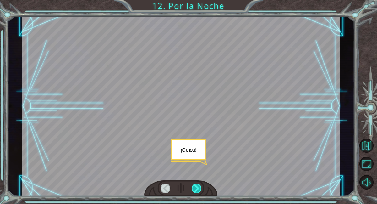
click at [193, 189] on div at bounding box center [197, 188] width 10 height 10
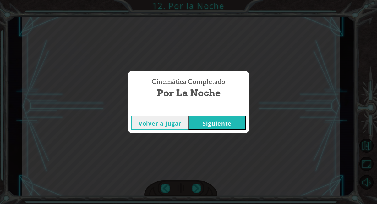
click at [219, 116] on button "Siguiente" at bounding box center [217, 122] width 57 height 14
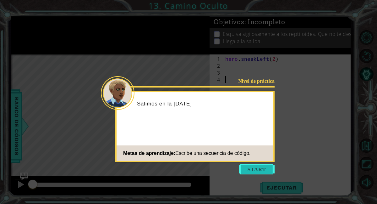
click at [260, 171] on button "Start" at bounding box center [257, 169] width 36 height 10
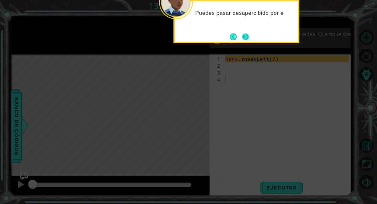
click at [248, 33] on button "Next" at bounding box center [245, 36] width 7 height 7
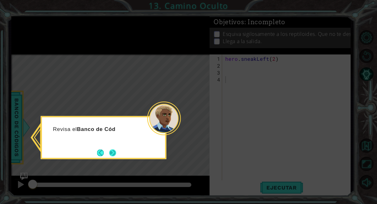
click at [112, 151] on button "Next" at bounding box center [112, 152] width 7 height 7
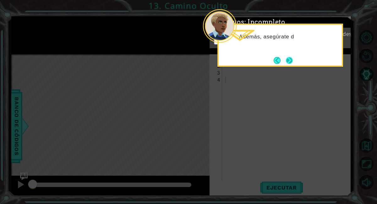
click at [291, 63] on button "Next" at bounding box center [289, 60] width 7 height 7
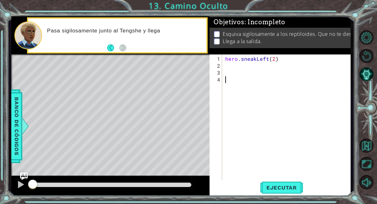
click at [230, 66] on div "hero . sneakLeft ( 2 )" at bounding box center [288, 127] width 129 height 145
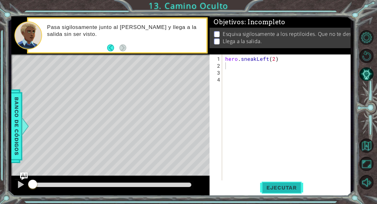
click at [290, 187] on span "Ejecutar" at bounding box center [281, 187] width 43 height 6
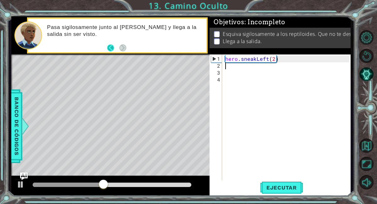
click at [113, 50] on button "Back" at bounding box center [113, 47] width 12 height 7
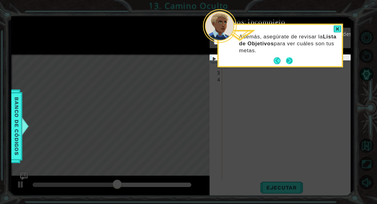
click at [291, 61] on button "Next" at bounding box center [289, 60] width 7 height 7
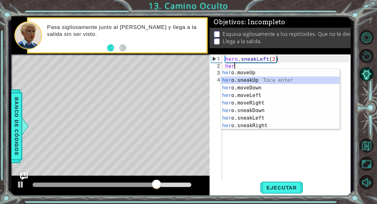
click at [261, 81] on div "her o.moveUp Toca enter her o.sneakUp Toca enter her o.moveDown Toca enter her …" at bounding box center [280, 106] width 119 height 75
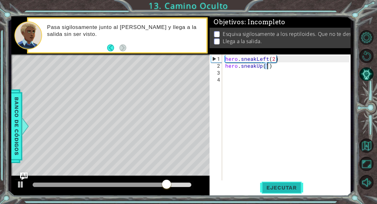
click at [274, 191] on button "Ejecutar" at bounding box center [281, 187] width 43 height 14
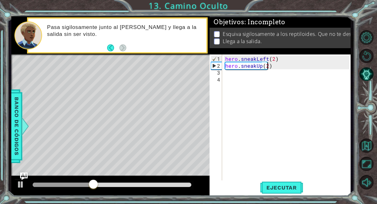
scroll to position [0, 3]
type textarea "hero.sneakUp(2)"
click at [267, 191] on button "Ejecutar" at bounding box center [281, 187] width 43 height 14
click at [234, 77] on div "hero . sneakLeft ( 2 ) hero . sneakUp ( 2 )" at bounding box center [288, 127] width 129 height 145
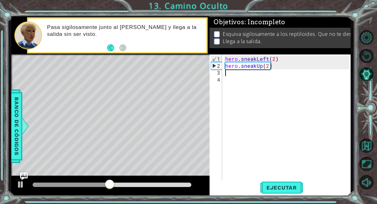
click at [231, 72] on div "hero . sneakLeft ( 2 ) hero . sneakUp ( 2 )" at bounding box center [288, 127] width 129 height 145
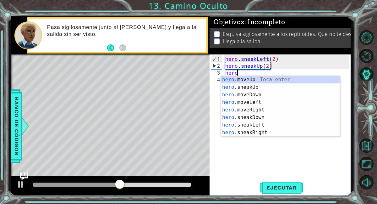
scroll to position [0, 0]
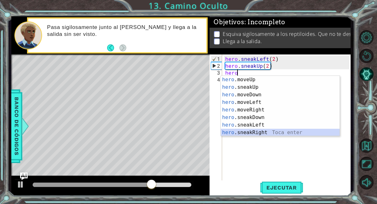
click at [250, 132] on div "hero .moveUp Toca enter hero .sneakUp Toca enter hero .moveDown Toca enter hero…" at bounding box center [280, 113] width 119 height 75
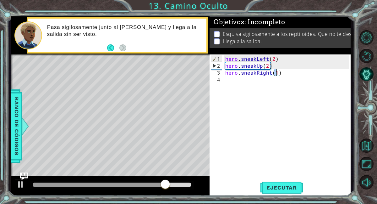
scroll to position [0, 3]
type textarea "hero.sneakRight(2)"
click at [285, 186] on span "Ejecutar" at bounding box center [281, 187] width 43 height 6
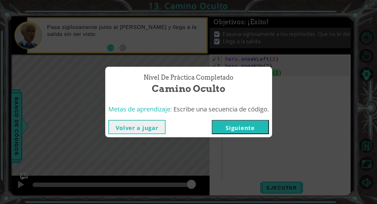
click at [240, 129] on button "Siguiente" at bounding box center [240, 127] width 57 height 14
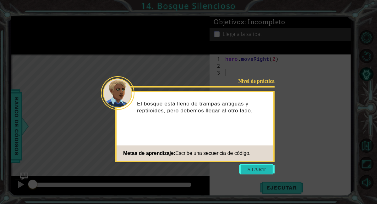
click at [253, 169] on button "Start" at bounding box center [257, 169] width 36 height 10
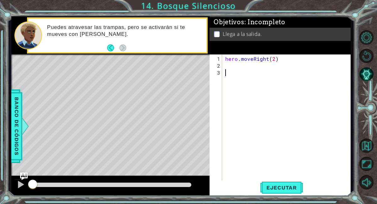
click at [240, 68] on div "hero . moveRight ( 2 )" at bounding box center [288, 127] width 129 height 145
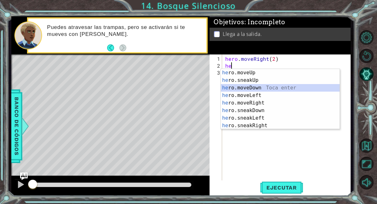
click at [233, 85] on div "he ro.moveUp Toca enter he ro.sneakUp Toca enter he ro.moveDown Toca enter he r…" at bounding box center [280, 106] width 119 height 75
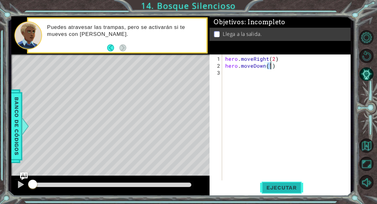
type textarea "hero.moveDown(1)"
click at [281, 185] on span "Ejecutar" at bounding box center [281, 187] width 43 height 6
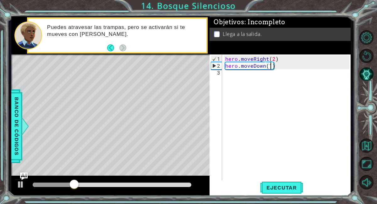
click at [239, 80] on div "hero . moveRight ( 2 ) hero . moveDown ( 1 )" at bounding box center [288, 127] width 129 height 145
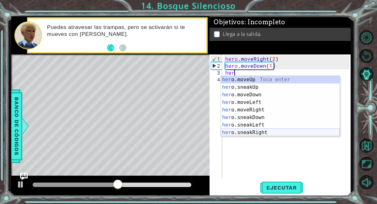
click at [262, 133] on div "her o.moveUp Toca enter her o.sneakUp Toca enter her o.moveDown Toca enter her …" at bounding box center [280, 113] width 119 height 75
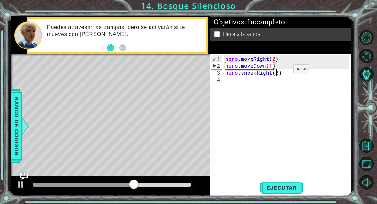
scroll to position [0, 3]
type textarea "hero.sneakRight(2)"
click at [274, 185] on span "Ejecutar" at bounding box center [281, 187] width 43 height 6
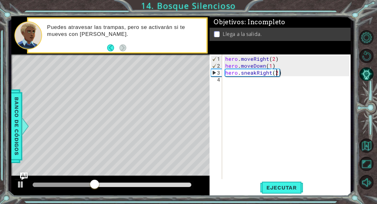
click at [245, 83] on div "hero . moveRight ( 2 ) hero . moveDown ( 1 ) hero . sneakRight ( 2 )" at bounding box center [288, 124] width 129 height 138
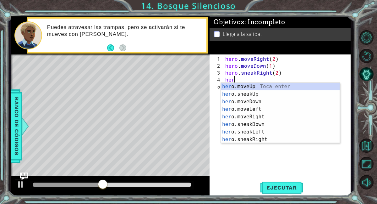
scroll to position [0, 0]
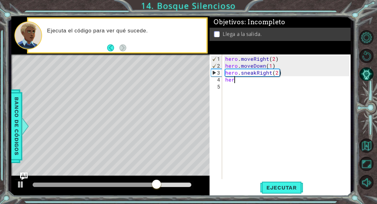
click at [259, 81] on div "hero . moveRight ( 2 ) hero . moveDown ( 1 ) hero . sneakRight ( 2 ) her" at bounding box center [288, 124] width 129 height 138
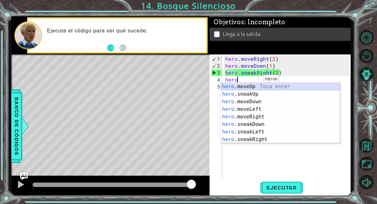
click at [254, 87] on div "hero .moveUp Toca enter hero .sneakUp Toca enter hero .moveDown Toca enter hero…" at bounding box center [280, 120] width 119 height 75
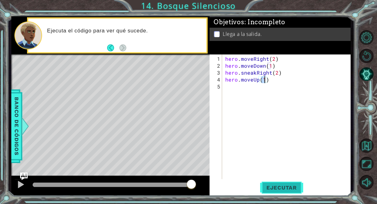
type textarea "hero.moveUp(1)"
click at [275, 187] on span "Ejecutar" at bounding box center [281, 187] width 43 height 6
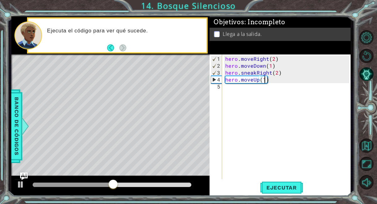
click at [241, 93] on div "hero . moveRight ( 2 ) hero . moveDown ( 1 ) hero . sneakRight ( 2 ) hero . mov…" at bounding box center [288, 124] width 129 height 138
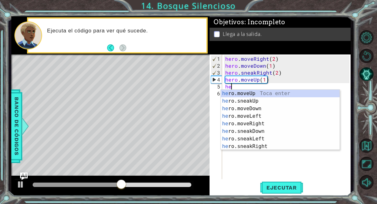
scroll to position [0, 0]
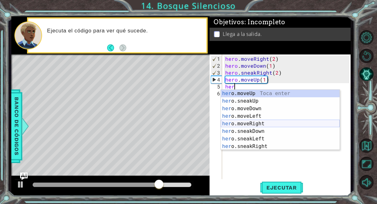
click at [257, 122] on div "her o.moveUp Toca enter her o.sneakUp Toca enter her o.moveDown Toca enter her …" at bounding box center [280, 127] width 119 height 75
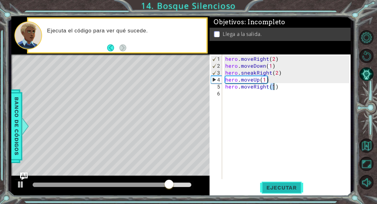
type textarea "hero.moveRight(1)"
click at [277, 191] on button "Ejecutar" at bounding box center [281, 187] width 43 height 14
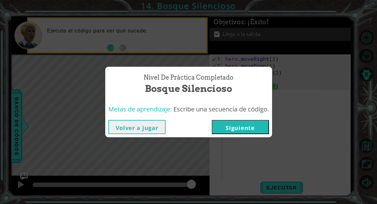
click at [253, 121] on button "Siguiente" at bounding box center [240, 127] width 57 height 14
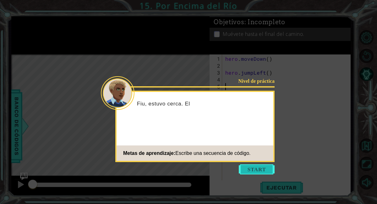
click at [266, 168] on button "Start" at bounding box center [257, 169] width 36 height 10
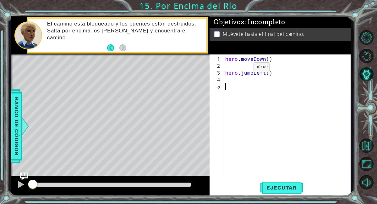
click at [243, 69] on div "hero . moveDown ( ) hero . jumpLeft ( )" at bounding box center [288, 127] width 129 height 145
type textarea "hero.jumpLeft()"
click at [240, 68] on div "hero . moveDown ( ) hero . jumpLeft ( )" at bounding box center [288, 127] width 129 height 145
type textarea "hero.moveDown()"
click at [246, 73] on div "hero . moveDown ( ) hero . jumpLeft ( )" at bounding box center [288, 124] width 129 height 138
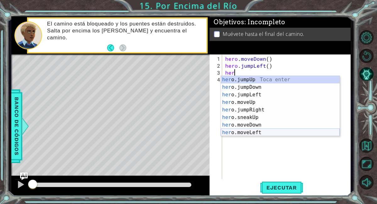
click at [256, 129] on div "her o.jumpUp Toca enter her o.jumpDown Toca enter her o.jumpLeft Toca enter her…" at bounding box center [280, 113] width 119 height 75
type textarea "hero.moveLeft(1)"
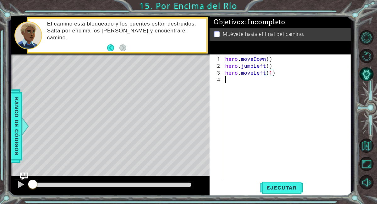
click at [259, 83] on div "hero . moveDown ( ) hero . jumpLeft ( ) hero . moveLeft ( 1 )" at bounding box center [288, 124] width 129 height 138
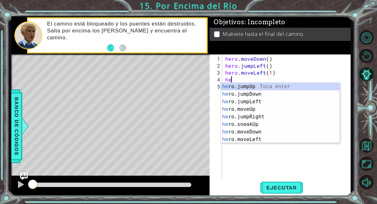
type textarea "her"
click at [263, 95] on div "her o.jumpUp Toca enter her o.jumpDown Toca enter her o.jumpLeft Toca enter her…" at bounding box center [280, 120] width 119 height 75
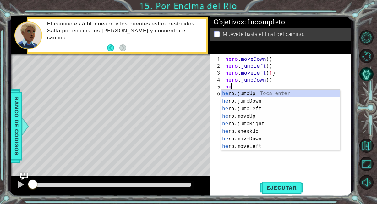
type textarea "her"
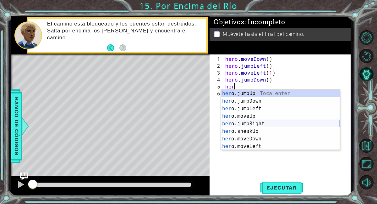
click at [259, 122] on div "her o.jumpUp Toca enter her o.jumpDown Toca enter her o.jumpLeft Toca enter her…" at bounding box center [280, 127] width 119 height 75
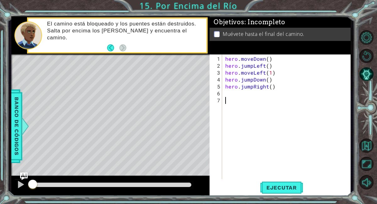
click at [246, 99] on div "hero . moveDown ( ) hero . jumpLeft ( ) hero . moveLeft ( 1 ) hero . jumpDown (…" at bounding box center [288, 124] width 129 height 138
click at [243, 94] on div "hero . moveDown ( ) hero . jumpLeft ( ) hero . moveLeft ( 1 ) hero . jumpDown (…" at bounding box center [288, 124] width 129 height 138
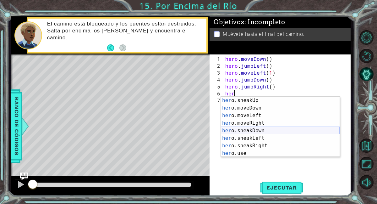
scroll to position [38, 0]
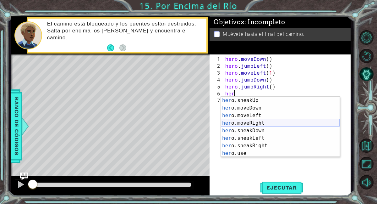
click at [260, 123] on div "her o.sneakUp Toca enter her o.moveDown Toca enter her o.moveLeft [PERSON_NAME]…" at bounding box center [280, 133] width 119 height 75
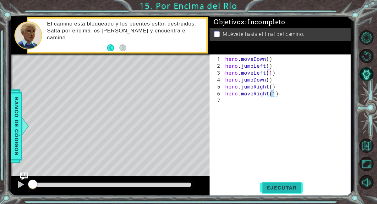
type textarea "hero.moveRight(1)"
click at [279, 185] on span "Ejecutar" at bounding box center [281, 187] width 43 height 6
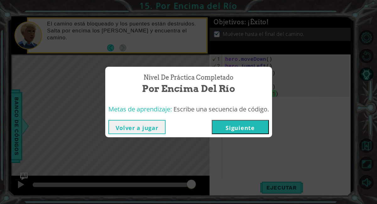
click at [256, 126] on button "Siguiente" at bounding box center [240, 127] width 57 height 14
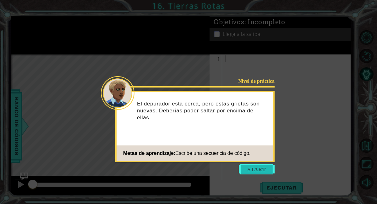
click at [255, 169] on button "Start" at bounding box center [257, 169] width 36 height 10
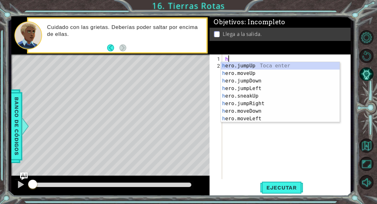
type textarea "he"
click at [261, 69] on div "he ro.jumpUp Toca enter he ro.jumpDown Toca enter he ro.jumpLeft Toca enter he …" at bounding box center [280, 99] width 119 height 75
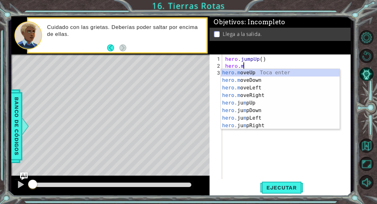
scroll to position [0, 1]
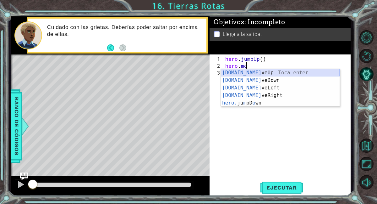
click at [260, 72] on div "[DOMAIN_NAME] veUp Toca enter [DOMAIN_NAME] veDown Toca enter [DOMAIN_NAME] veL…" at bounding box center [280, 95] width 119 height 53
type textarea "hero.moveUp(1)"
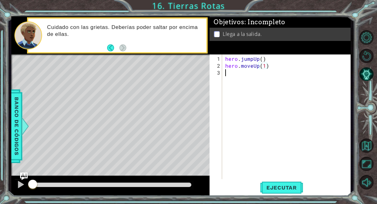
click at [252, 75] on div "hero . jumpUp ( ) hero . moveUp ( 1 )" at bounding box center [288, 124] width 129 height 138
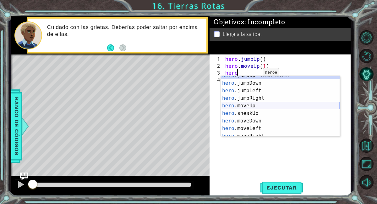
scroll to position [9, 0]
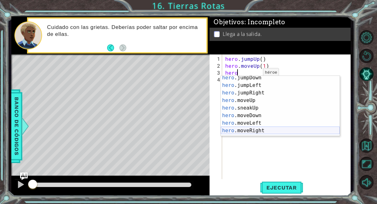
click at [257, 129] on div "hero .jumpDown Toca enter hero .jumpLeft Toca enter hero .jumpRight Toca enter …" at bounding box center [280, 111] width 119 height 75
type textarea "hero.moveRight(1)"
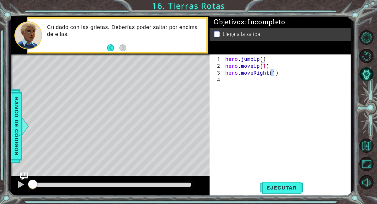
click at [247, 82] on div "hero . jumpUp ( ) hero . moveUp ( 1 ) hero . moveRight ( 1 )" at bounding box center [288, 124] width 129 height 138
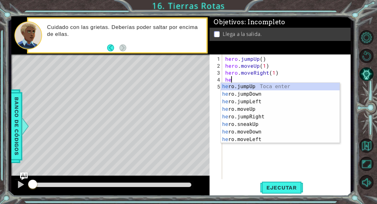
type textarea "her"
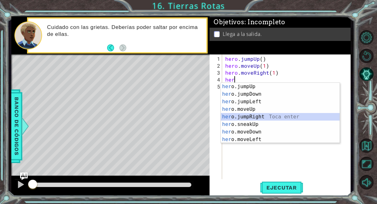
click at [258, 117] on div "her o.jumpUp Toca enter her o.jumpDown Toca enter her o.jumpLeft Toca enter her…" at bounding box center [280, 120] width 119 height 75
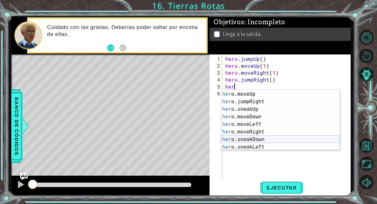
scroll to position [22, 0]
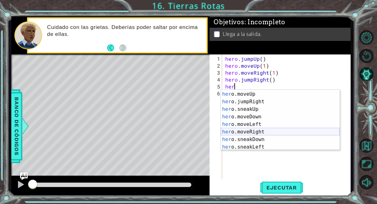
click at [262, 134] on div "her o.jumpLeft Toca enter her o.moveUp Toca enter her o.jumpRight Toca enter he…" at bounding box center [280, 120] width 119 height 75
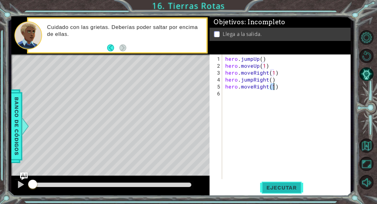
type textarea "hero.moveRight(1)"
click at [277, 189] on span "Ejecutar" at bounding box center [281, 187] width 43 height 6
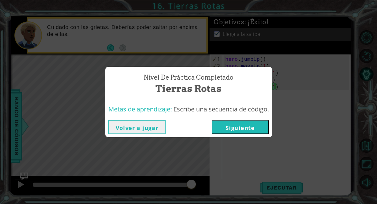
click at [250, 131] on button "Siguiente" at bounding box center [240, 127] width 57 height 14
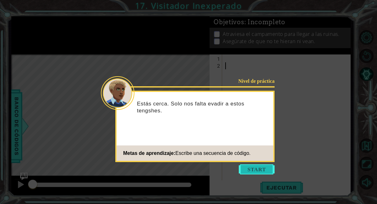
click at [254, 166] on button "Start" at bounding box center [257, 169] width 36 height 10
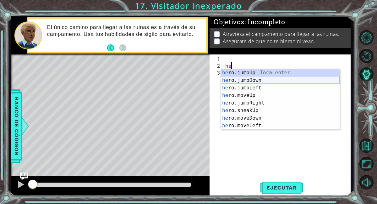
type textarea "h"
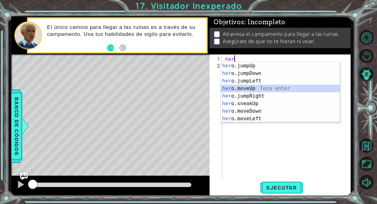
click at [261, 88] on div "her o.jumpUp Toca enter her o.jumpDown Toca enter her o.jumpLeft Toca enter her…" at bounding box center [280, 99] width 119 height 75
type textarea "hero.moveUp(1)"
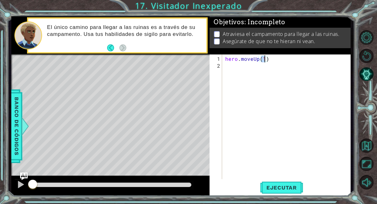
click at [237, 70] on div "hero . moveUp ( 1 )" at bounding box center [288, 124] width 129 height 138
type textarea "he"
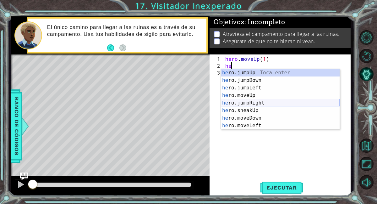
click at [260, 102] on div "he ro.jumpUp Toca enter he ro.jumpDown Toca enter he ro.jumpLeft Toca enter he …" at bounding box center [280, 106] width 119 height 75
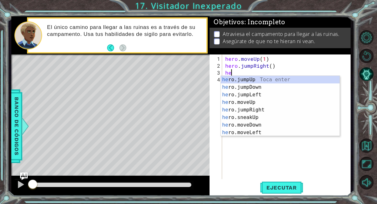
type textarea "her"
click at [267, 86] on div "her o.jumpUp Toca enter her o.jumpDown Toca enter her o.jumpLeft Toca enter her…" at bounding box center [280, 113] width 119 height 75
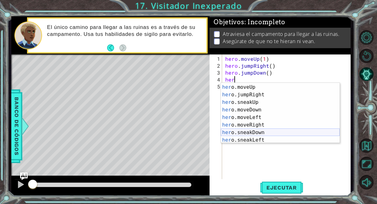
scroll to position [22, 0]
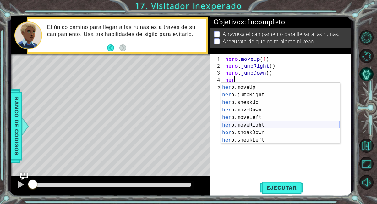
click at [263, 127] on div "her o.jumpLeft Toca enter her o.moveUp Toca enter her o.jumpRight Toca enter he…" at bounding box center [280, 113] width 119 height 75
type textarea "hero.moveRight(1)"
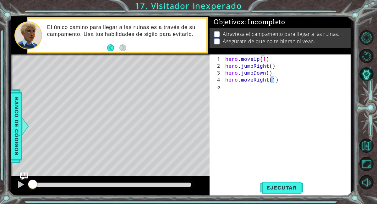
click at [260, 89] on div "hero . moveUp ( 1 ) hero . jumpRight ( ) hero . jumpDown ( ) hero . moveRight (…" at bounding box center [288, 124] width 129 height 138
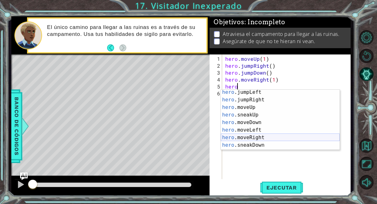
scroll to position [16, 0]
click at [255, 145] on div "hero .jumpLeft Toca enter hero .jumpRight Toca enter hero .moveUp Toca enter he…" at bounding box center [280, 125] width 119 height 75
type textarea "hero.sneakDown(1)"
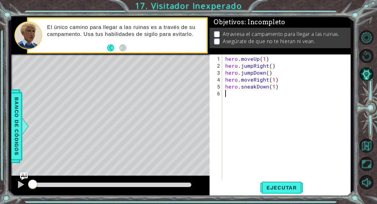
click at [240, 97] on div "hero . moveUp ( 1 ) hero . jumpRight ( ) hero . jumpDown ( ) hero . moveRight (…" at bounding box center [288, 124] width 129 height 138
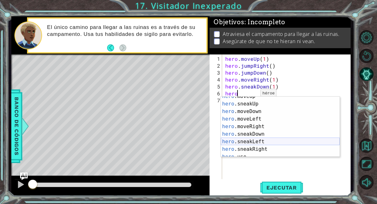
scroll to position [38, 0]
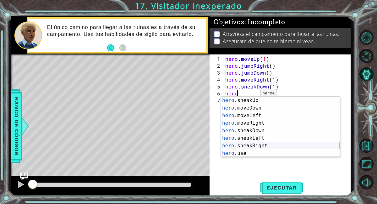
click at [257, 147] on div "hero .sneakUp Toca enter hero .moveDown Toca enter hero .moveLeft Toca enter he…" at bounding box center [280, 133] width 119 height 75
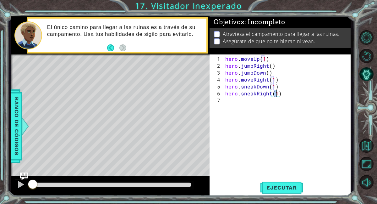
type textarea "hero.sneakRight(2)"
click at [253, 103] on div "hero . moveUp ( 1 ) hero . jumpRight ( ) hero . jumpDown ( ) hero . moveRight (…" at bounding box center [288, 124] width 129 height 138
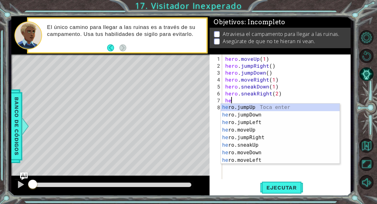
scroll to position [0, 0]
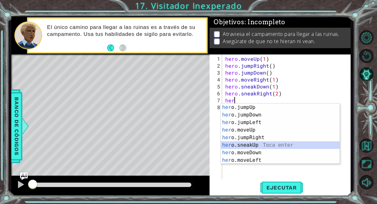
click at [260, 142] on div "her o.jumpUp Toca enter her o.jumpDown Toca enter her o.jumpLeft Toca enter her…" at bounding box center [280, 140] width 119 height 75
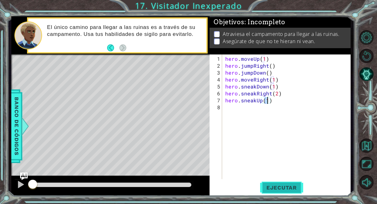
click at [281, 187] on span "Ejecutar" at bounding box center [281, 187] width 43 height 6
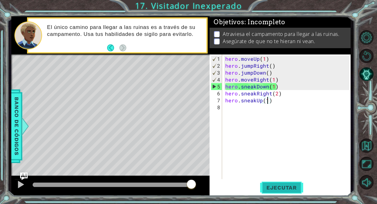
click at [283, 184] on span "Ejecutar" at bounding box center [281, 187] width 43 height 6
click at [252, 78] on div "hero . moveUp ( 1 ) hero . jumpRight ( ) hero . jumpDown ( ) hero . moveRight (…" at bounding box center [288, 124] width 129 height 138
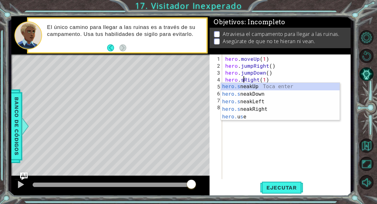
scroll to position [0, 1]
click at [268, 107] on div "hero.s neakUp Toca enter hero.s neakDown Toca enter hero.s neakLeft Toca enter …" at bounding box center [280, 109] width 119 height 53
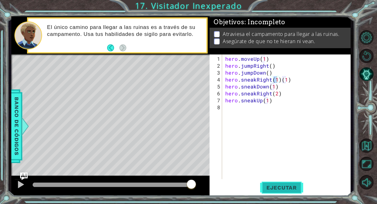
click at [277, 182] on button "Ejecutar" at bounding box center [281, 187] width 43 height 14
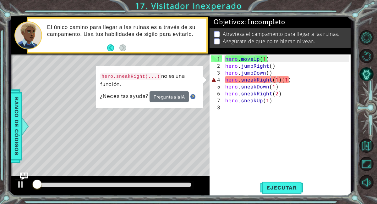
click at [290, 77] on div "hero . moveUp ( 1 ) hero . jumpRight ( ) hero . jumpDown ( ) hero . sneakRight …" at bounding box center [288, 124] width 129 height 138
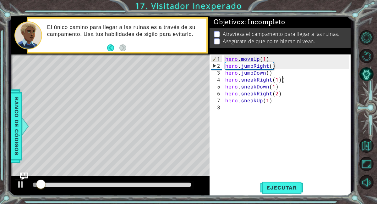
type textarea "hero.sneakRight(1)"
click at [288, 187] on span "Ejecutar" at bounding box center [281, 187] width 43 height 6
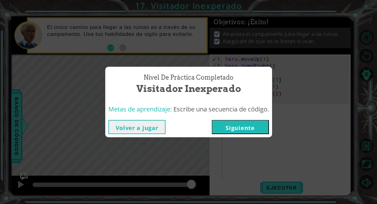
click at [241, 125] on button "Siguiente" at bounding box center [240, 127] width 57 height 14
